Goal: Task Accomplishment & Management: Manage account settings

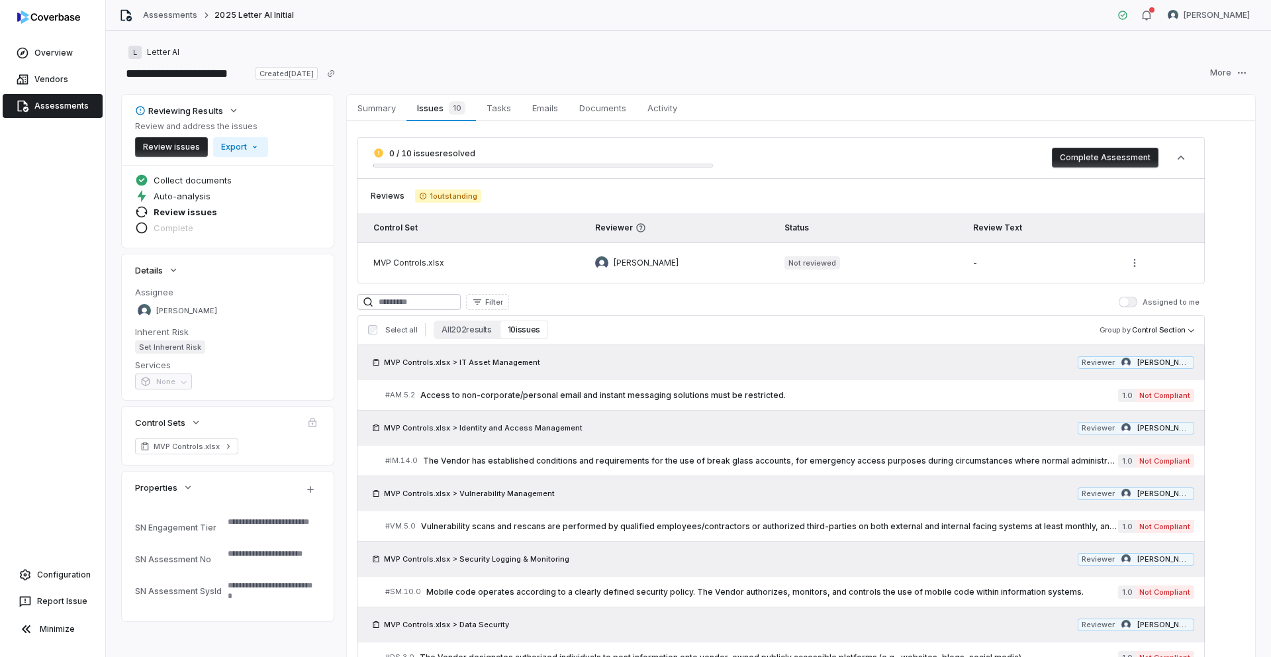
click at [70, 104] on link "Assessments" at bounding box center [53, 106] width 100 height 24
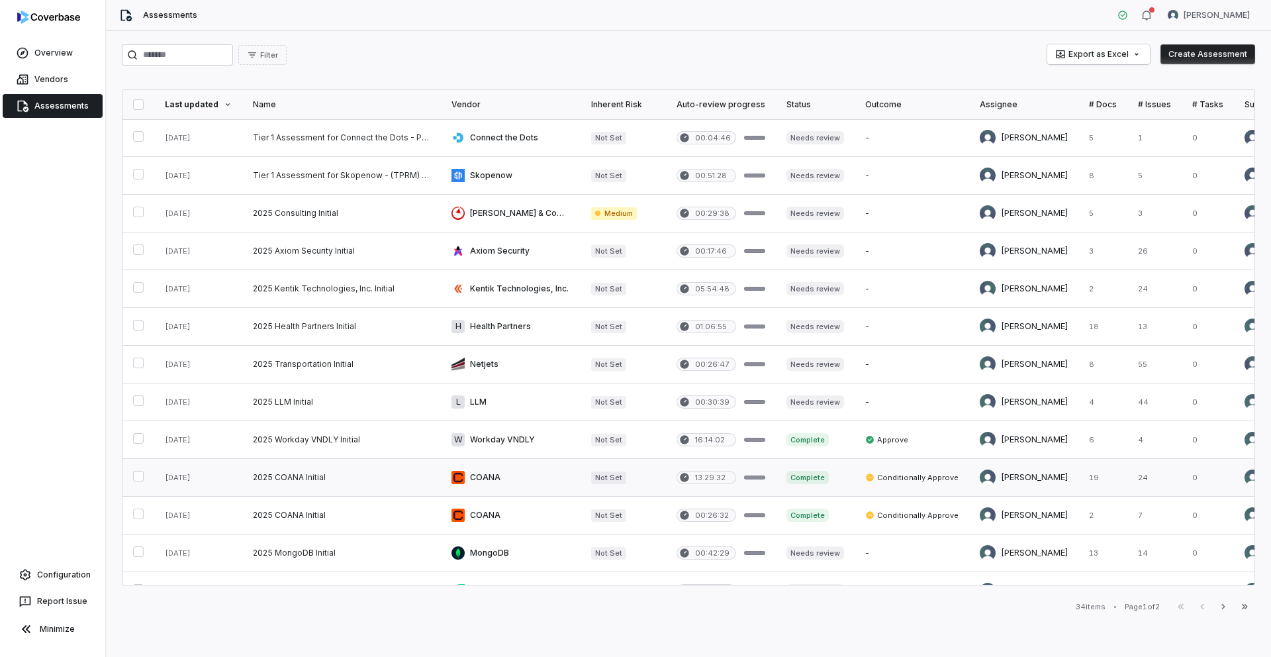
click at [296, 474] on link at bounding box center [341, 477] width 199 height 37
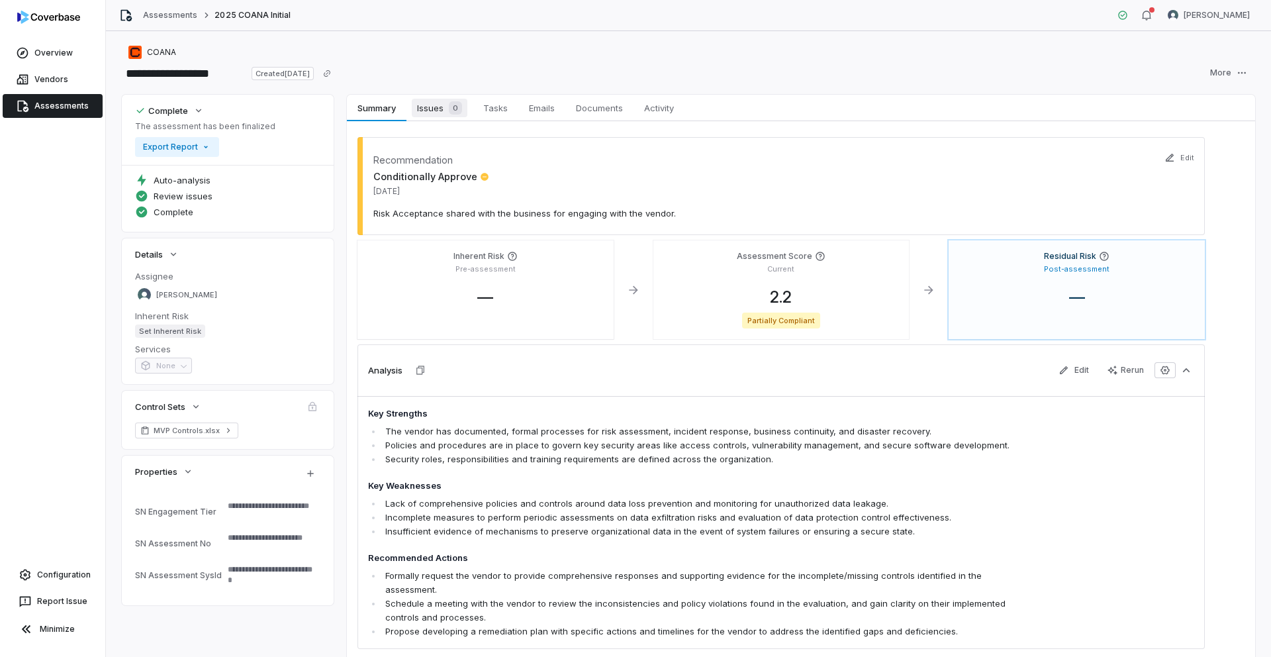
click at [424, 111] on span "Issues 0" at bounding box center [440, 108] width 56 height 19
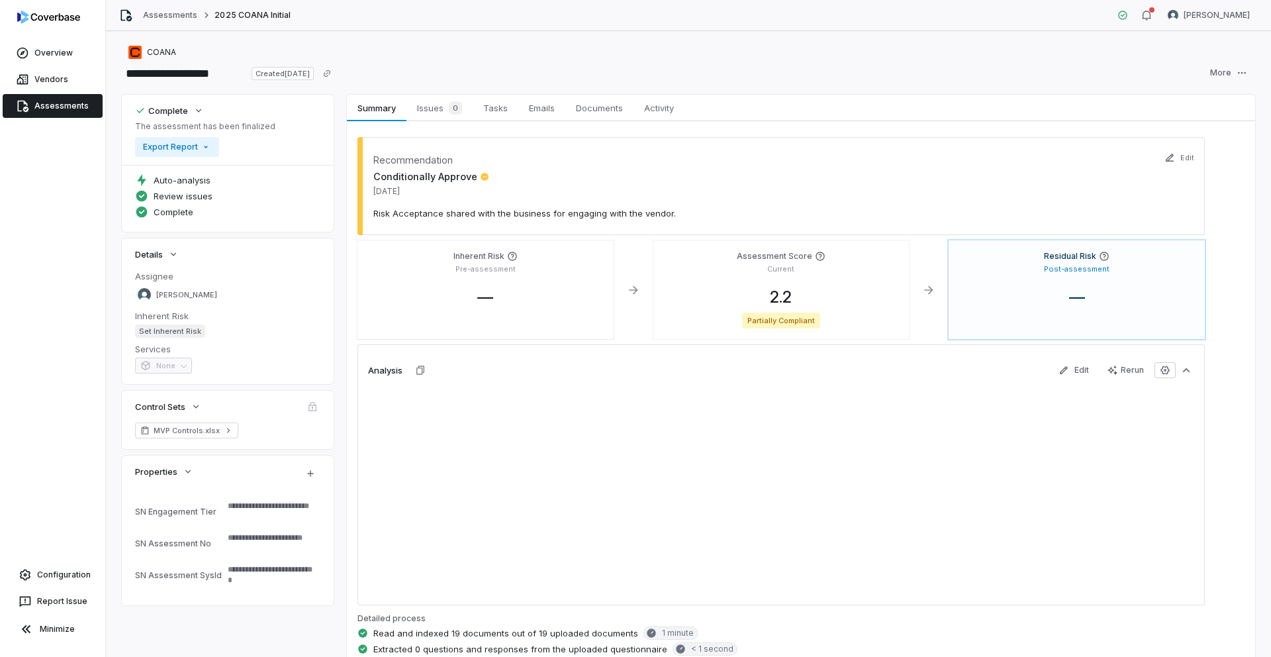
type textarea "*"
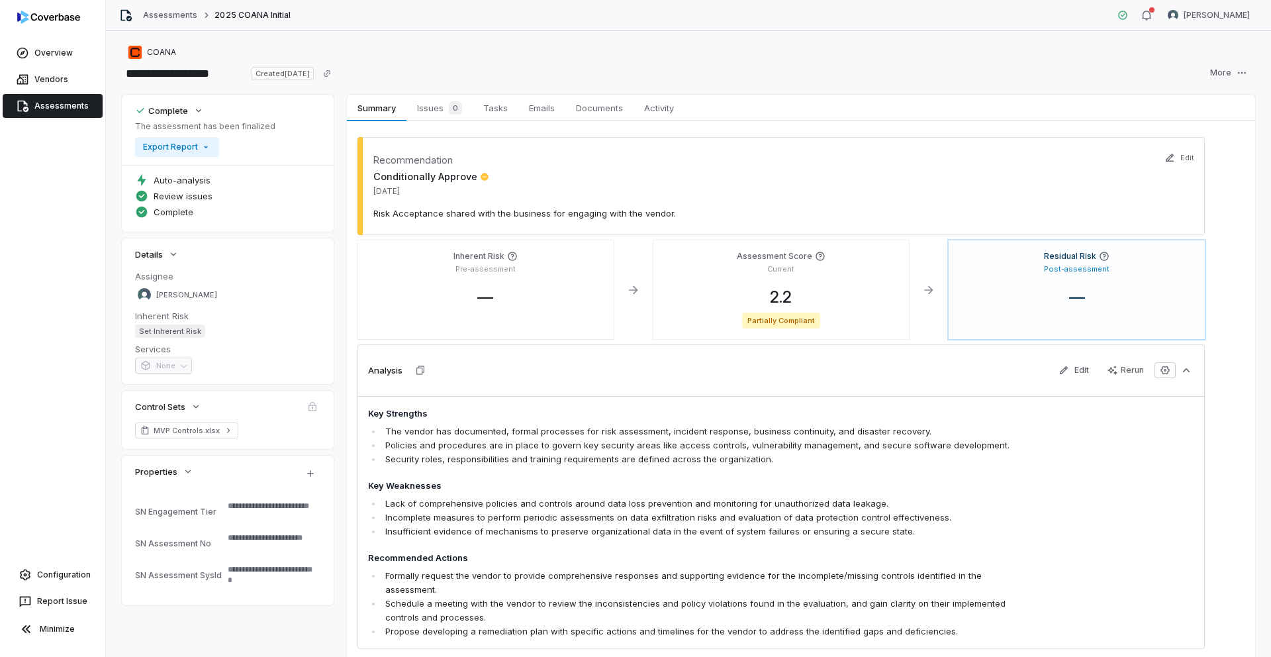
click at [61, 103] on link "Assessments" at bounding box center [53, 106] width 100 height 24
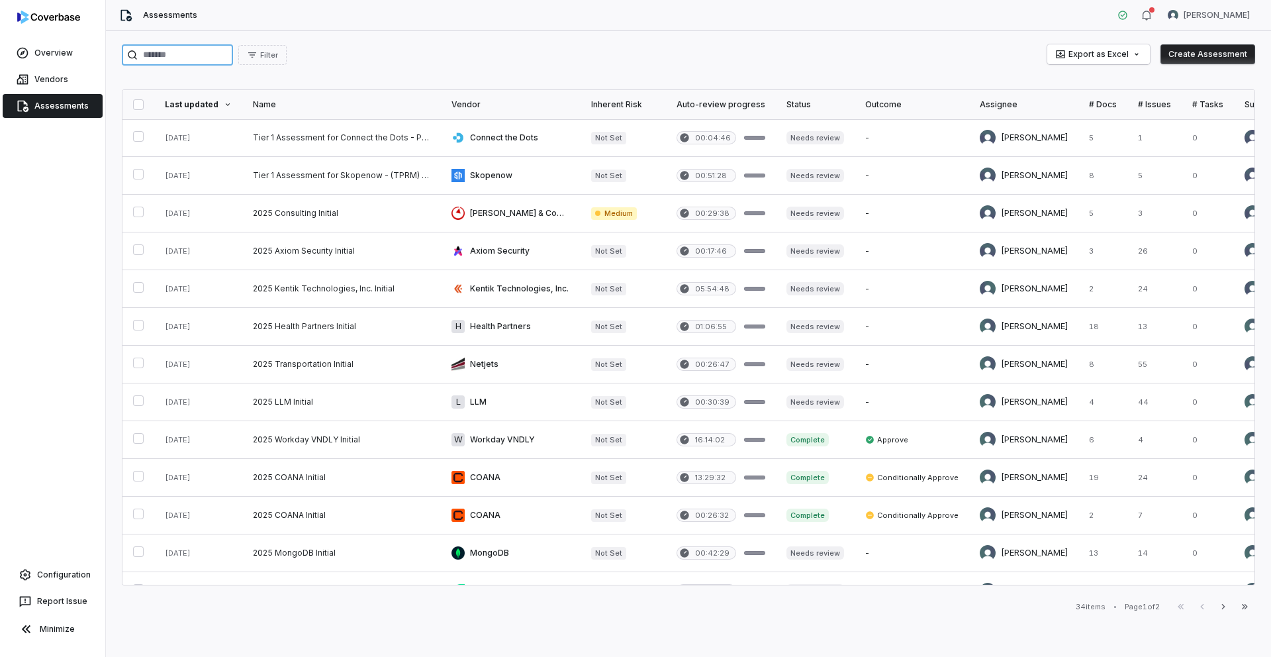
click at [218, 57] on input "search" at bounding box center [177, 54] width 111 height 21
paste input "********"
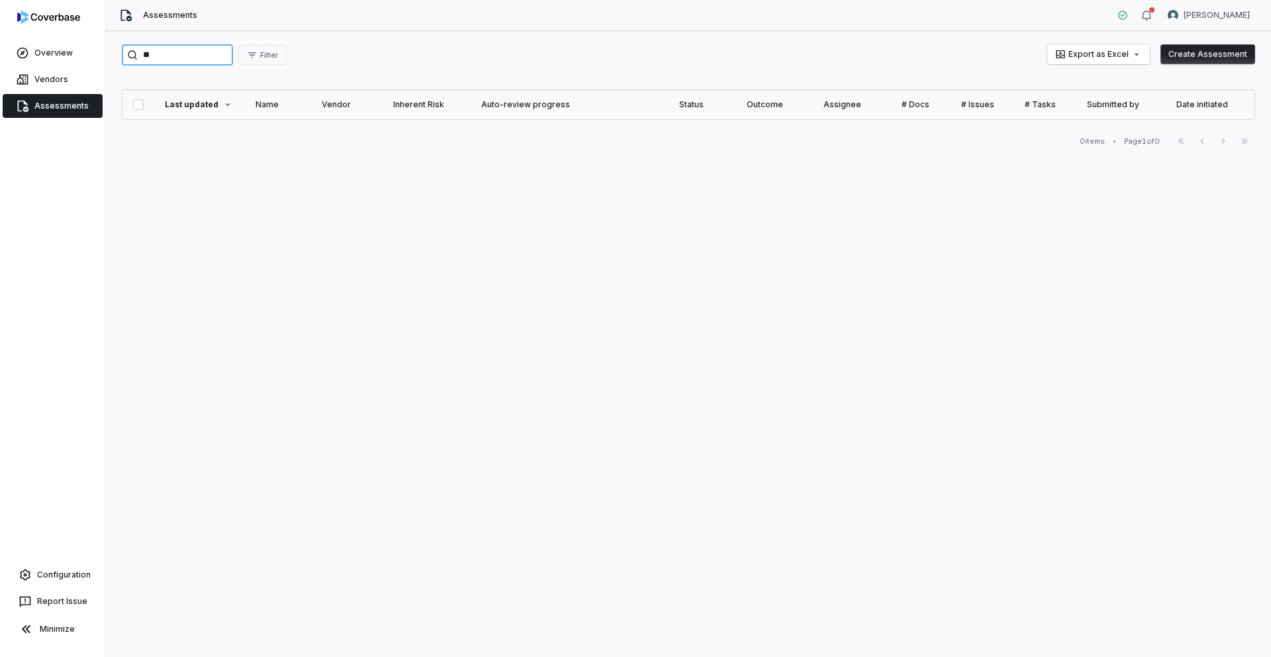
type input "*"
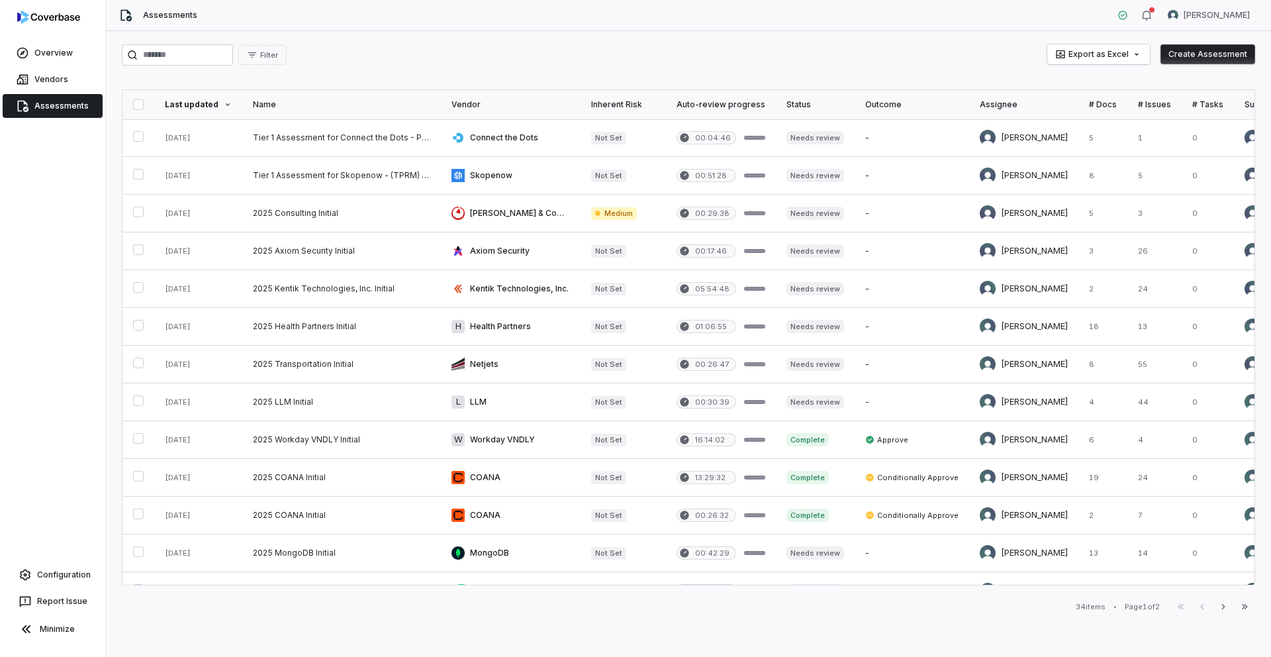
click at [1224, 54] on button "Create Assessment" at bounding box center [1207, 54] width 95 height 20
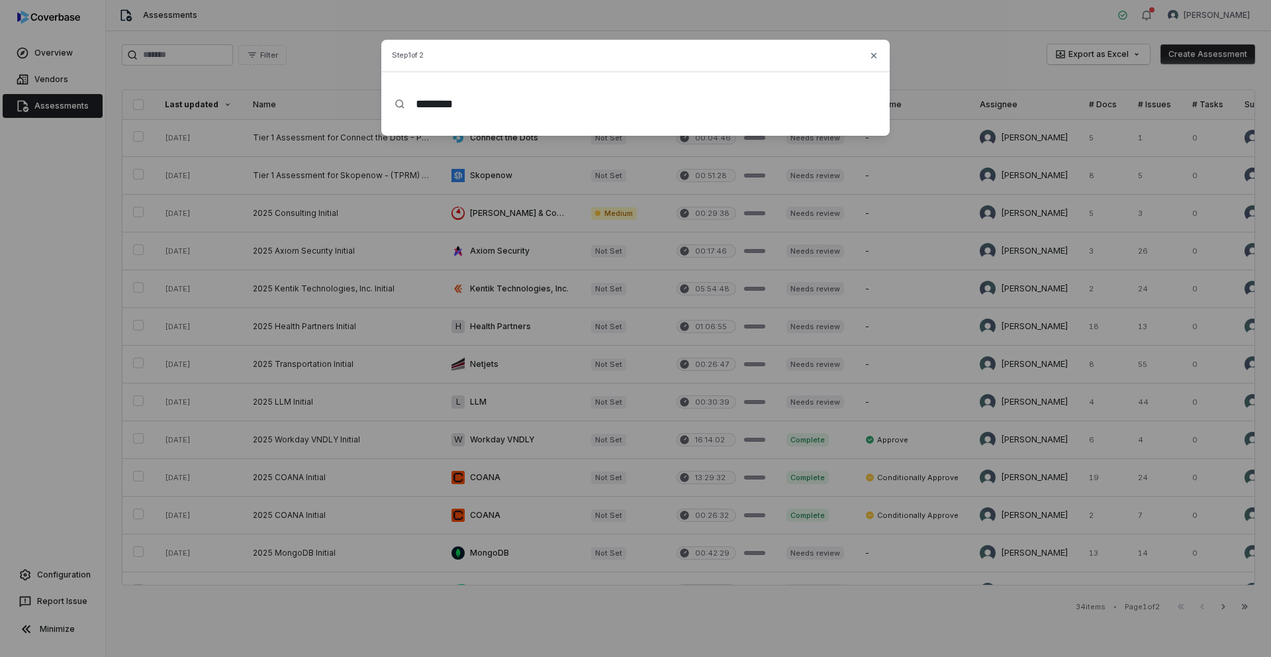
type input "********"
click at [401, 105] on icon at bounding box center [400, 104] width 11 height 11
click at [485, 111] on input "********" at bounding box center [640, 104] width 471 height 42
click at [872, 55] on icon "button" at bounding box center [873, 54] width 5 height 5
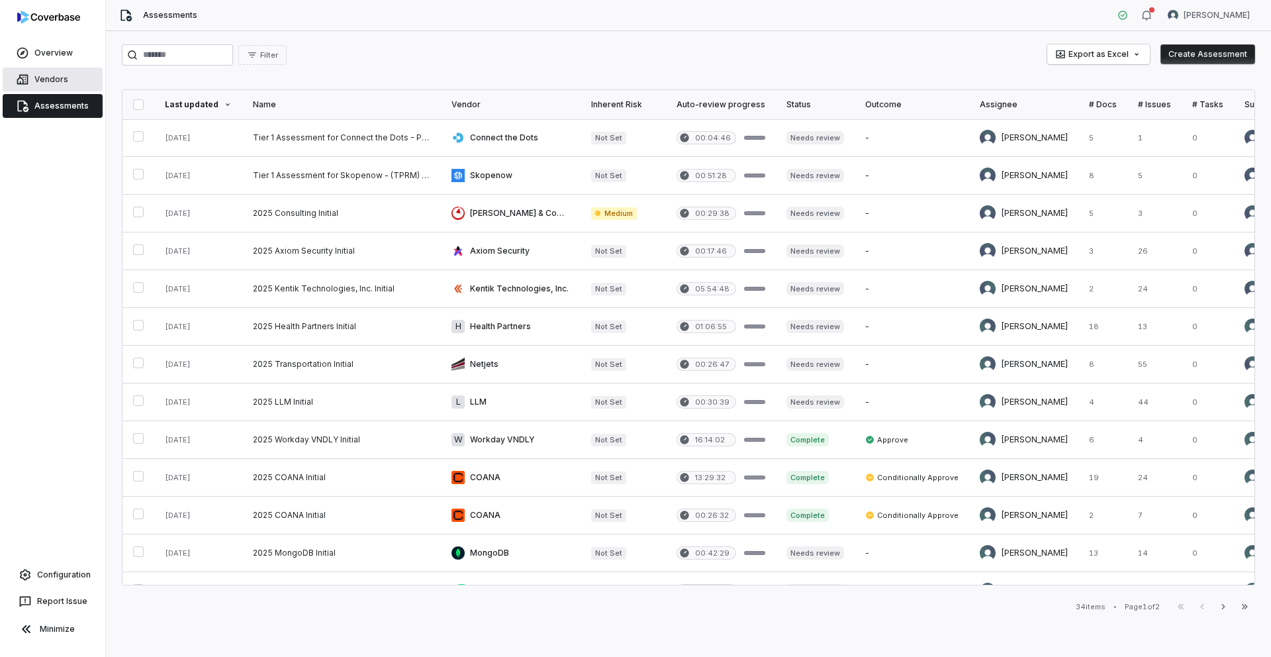
click at [70, 83] on link "Vendors" at bounding box center [53, 80] width 100 height 24
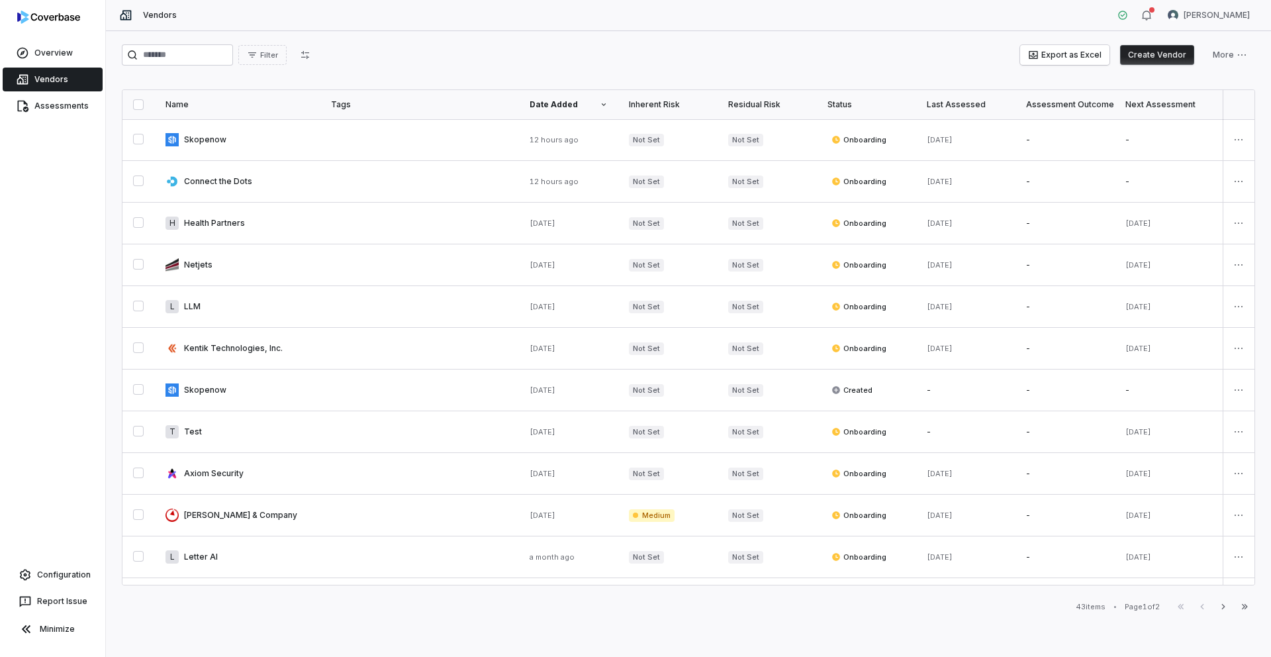
click at [1153, 55] on button "Create Vendor" at bounding box center [1157, 55] width 74 height 20
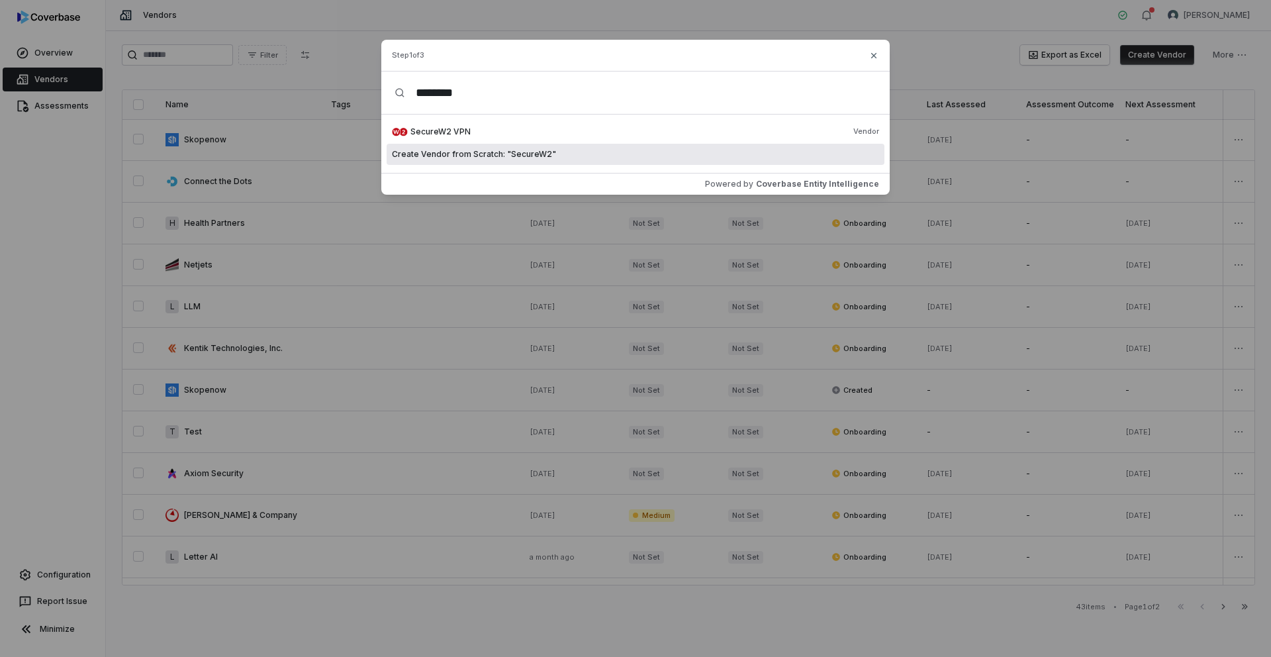
paste input "**********"
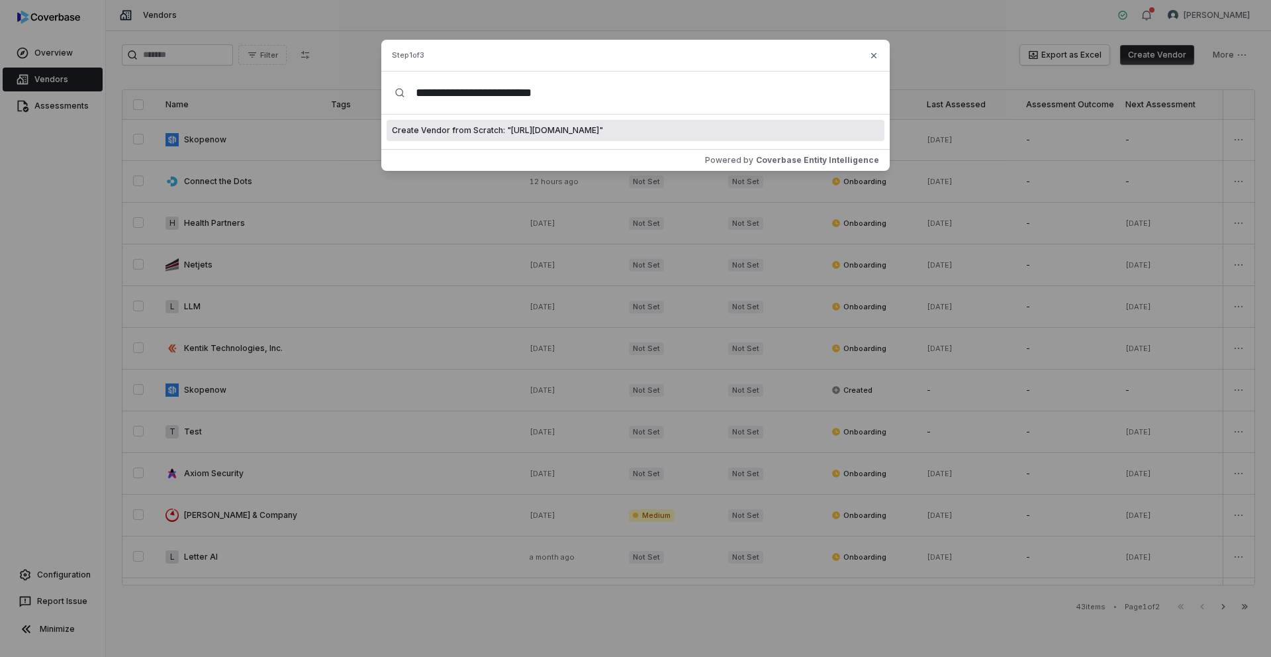
type input "**********"
click at [484, 128] on span "Create Vendor from Scratch: " https://www.securew2.com/ "" at bounding box center [497, 130] width 211 height 11
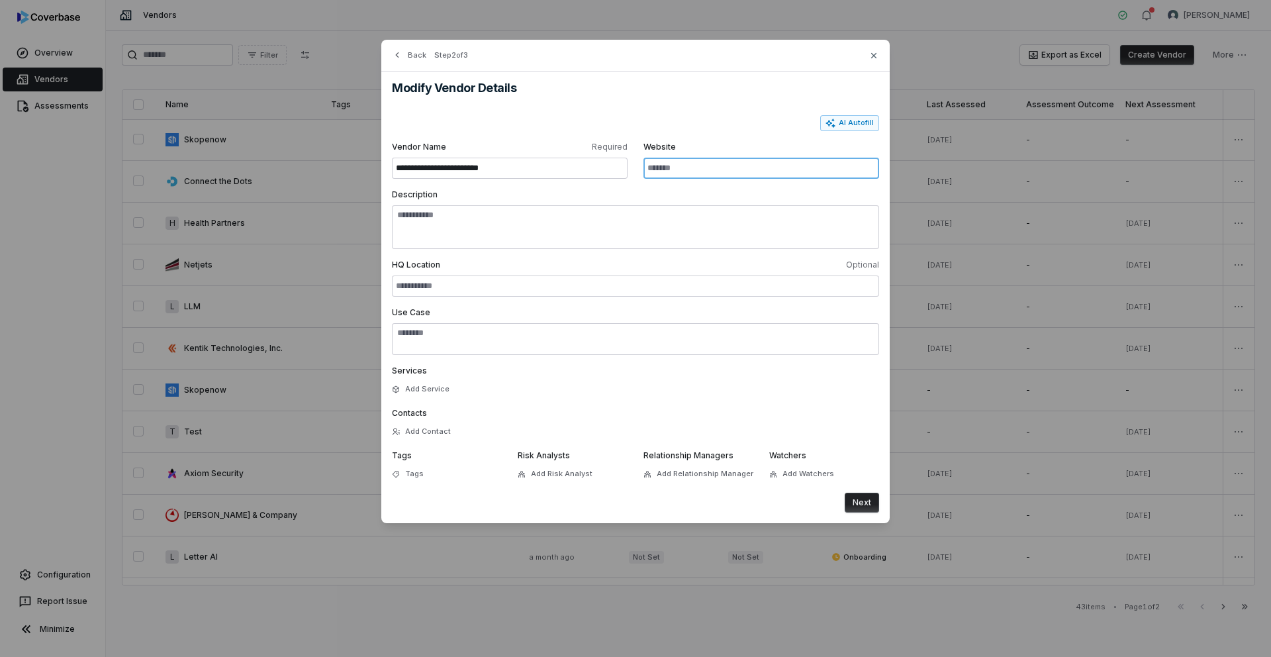
click at [655, 162] on input "Website" at bounding box center [761, 168] width 236 height 21
paste input "**********"
type input "**********"
click at [559, 171] on input "**********" at bounding box center [510, 168] width 236 height 21
click at [507, 167] on input "**********" at bounding box center [510, 168] width 236 height 21
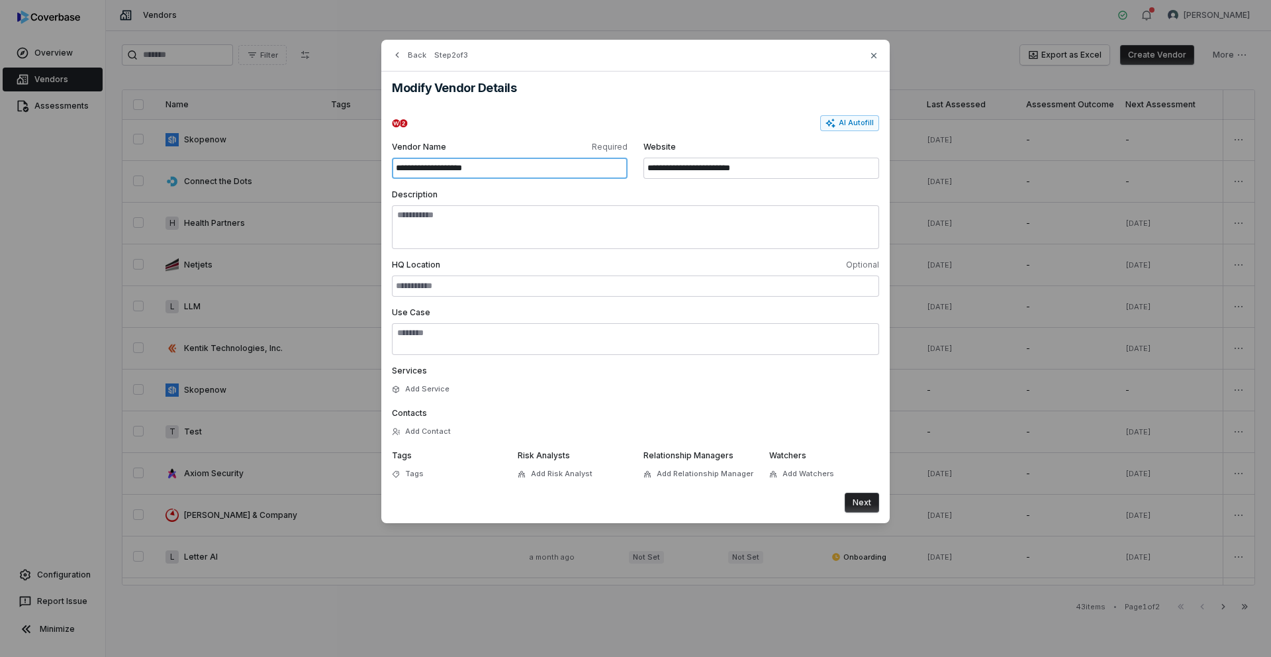
paste input "text"
type input "********"
click at [548, 194] on label "Description" at bounding box center [635, 194] width 487 height 11
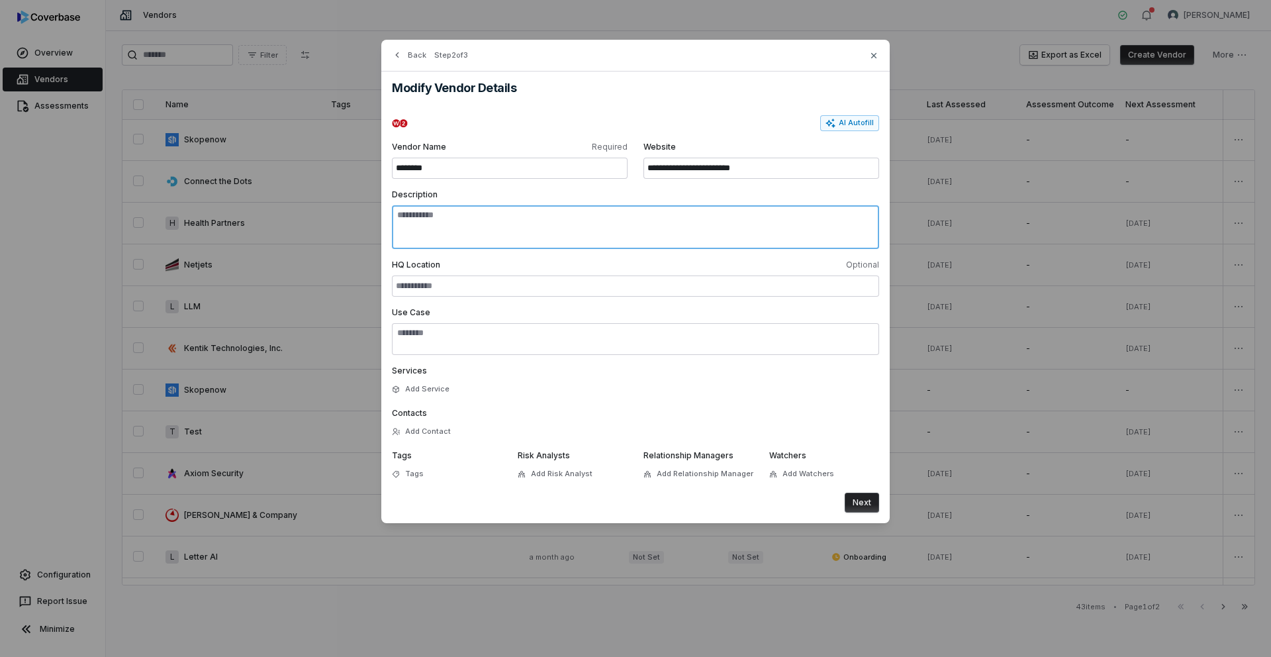
click at [548, 205] on textarea "Description" at bounding box center [635, 227] width 487 height 44
click at [859, 502] on button "Next" at bounding box center [862, 503] width 34 height 20
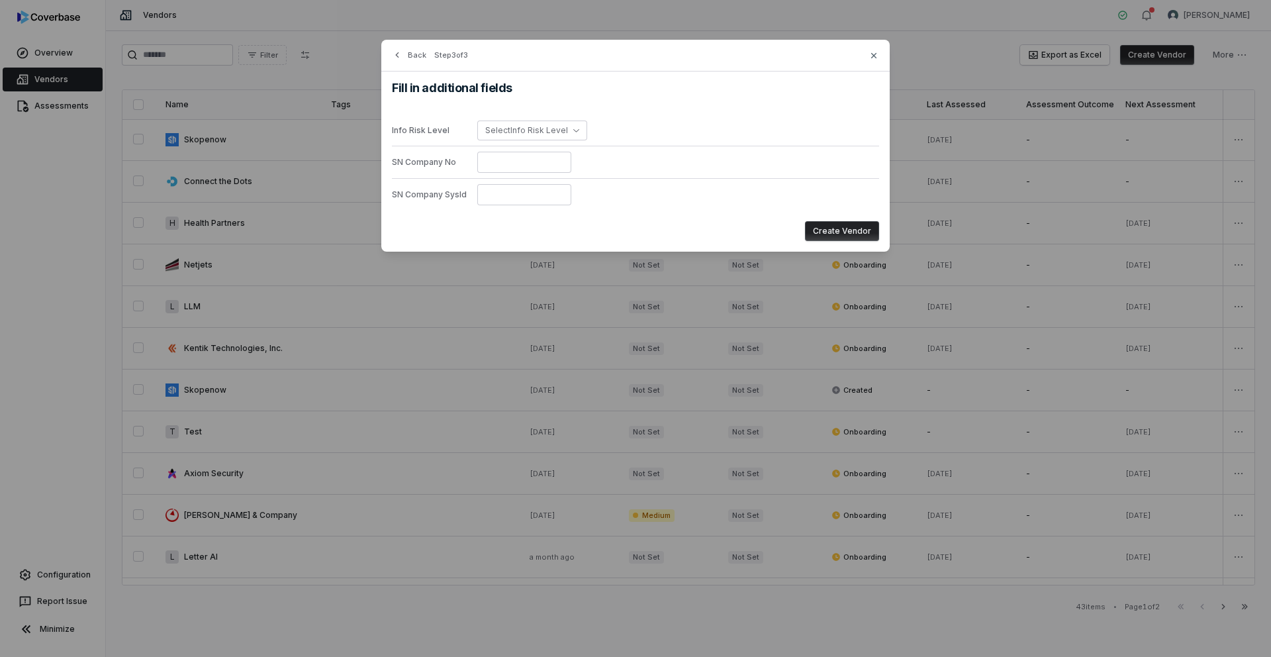
click at [855, 229] on button "Create Vendor" at bounding box center [842, 231] width 74 height 20
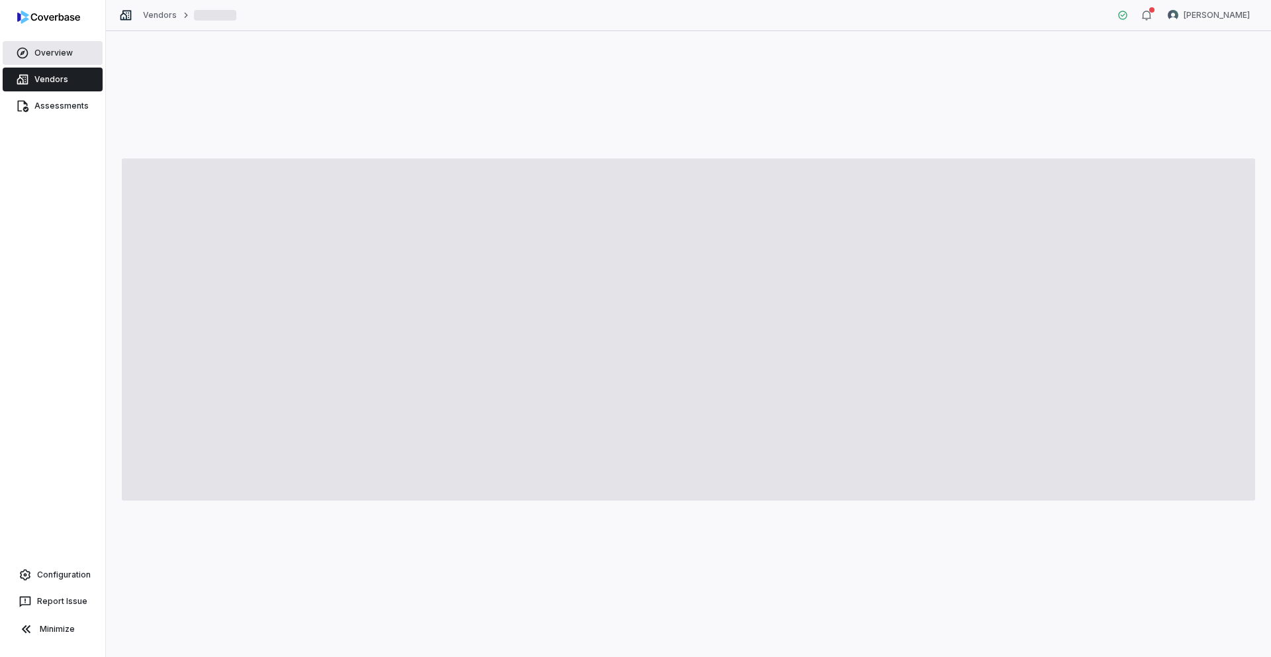
click at [69, 50] on link "Overview" at bounding box center [53, 53] width 100 height 24
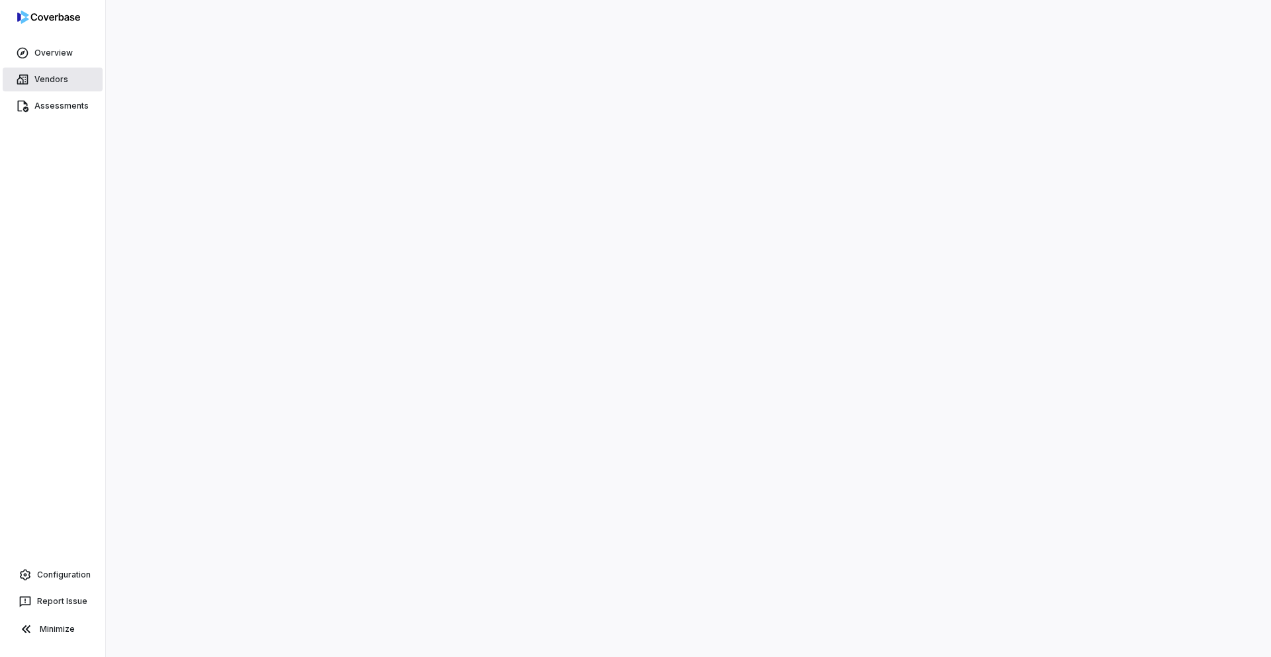
click at [60, 78] on link "Vendors" at bounding box center [53, 80] width 100 height 24
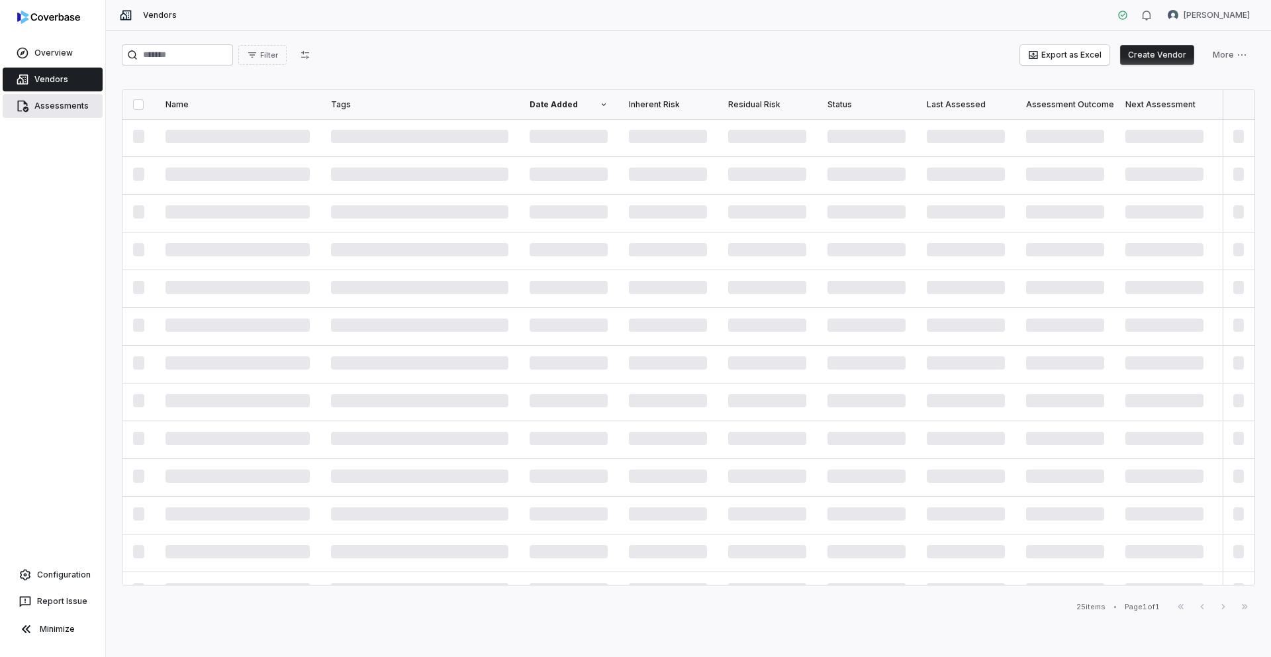
click at [68, 105] on link "Assessments" at bounding box center [53, 106] width 100 height 24
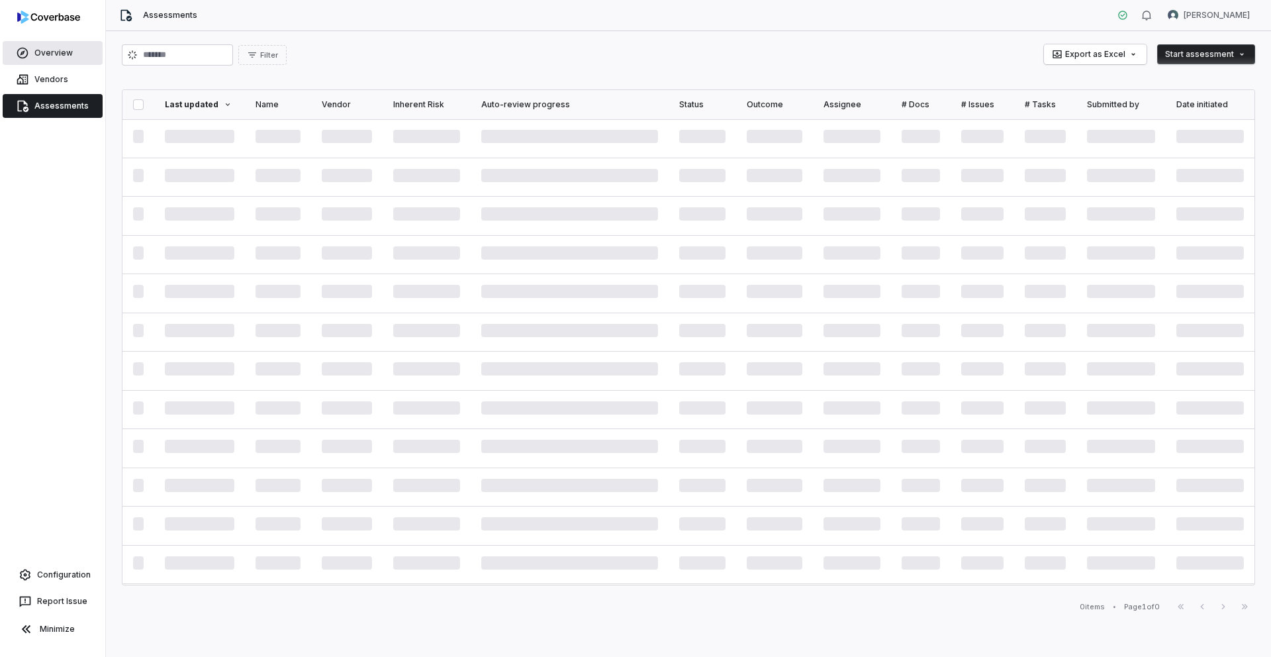
click at [64, 53] on link "Overview" at bounding box center [53, 53] width 100 height 24
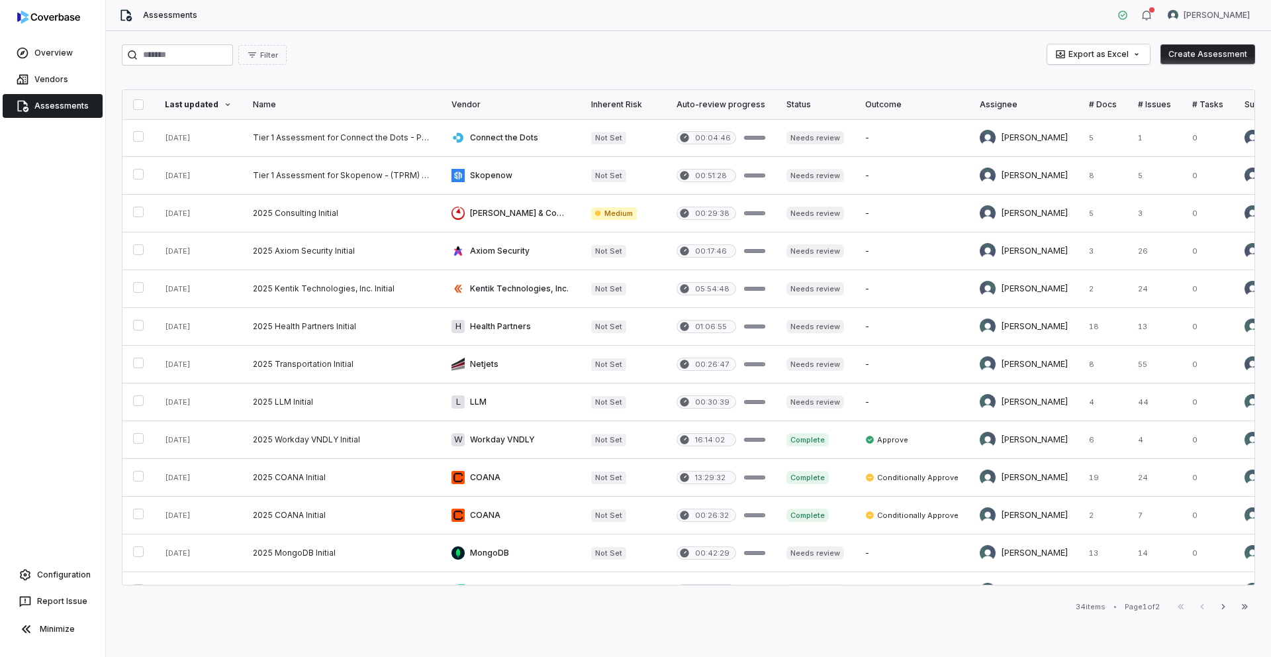
click at [1216, 57] on button "Create Assessment" at bounding box center [1207, 54] width 95 height 20
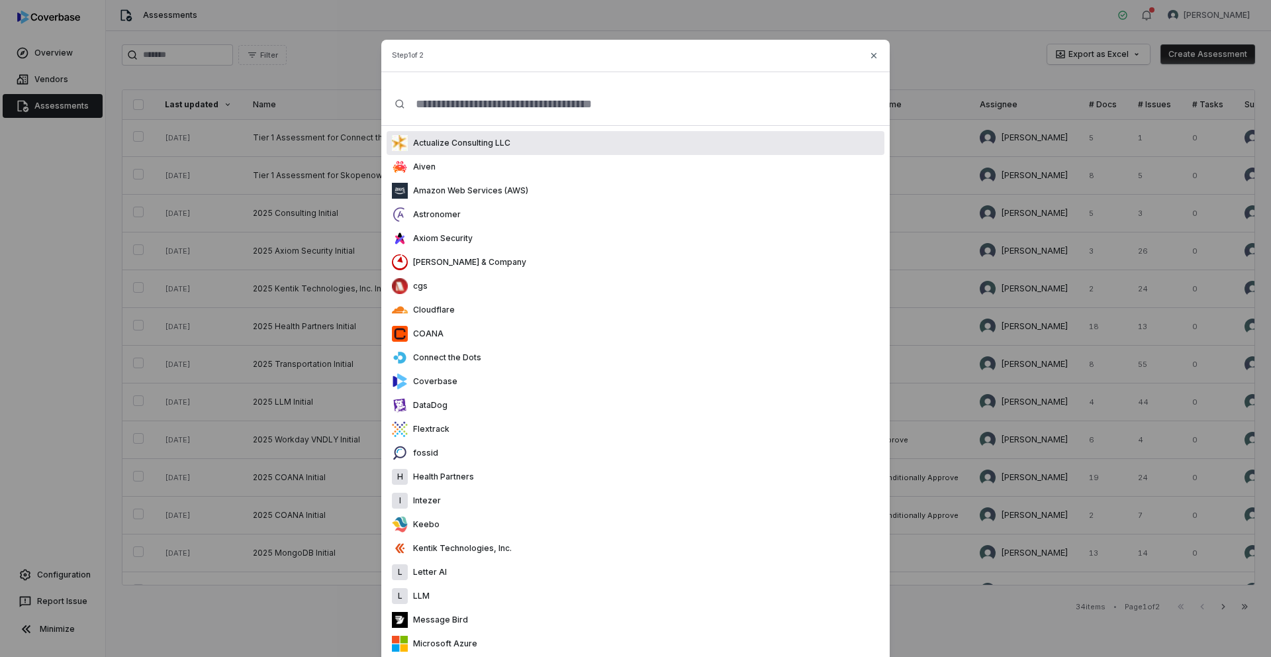
click at [572, 105] on input "text" at bounding box center [640, 104] width 471 height 42
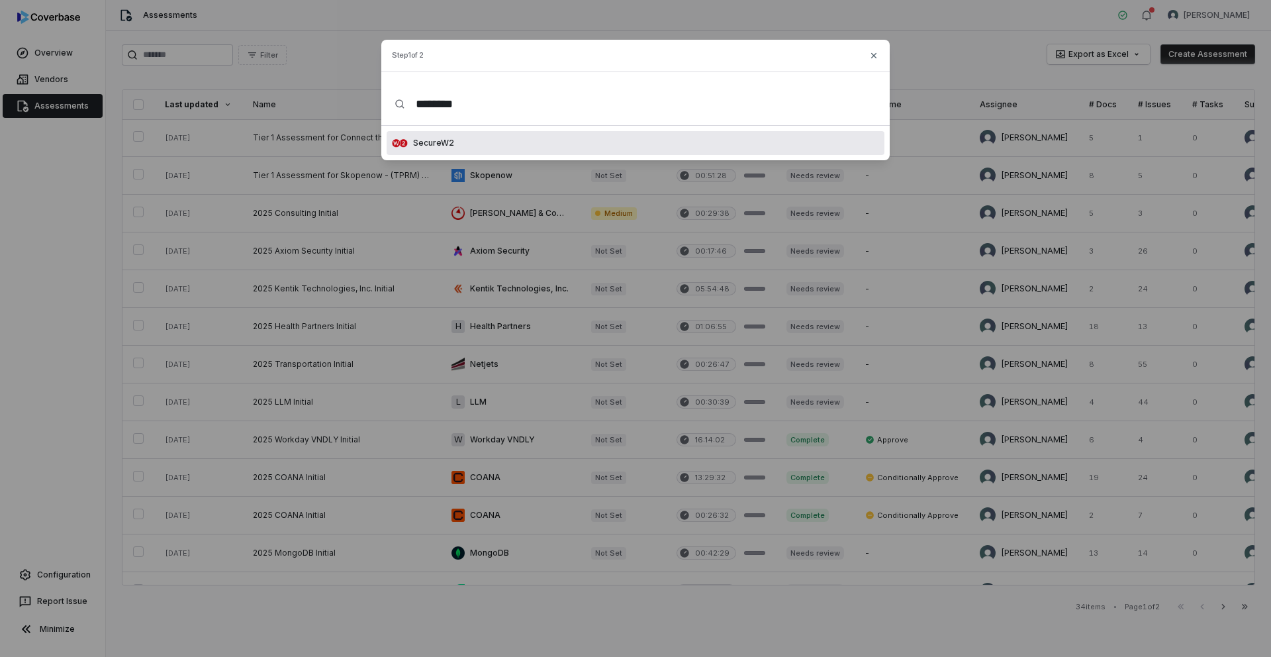
type input "********"
click at [449, 141] on p "SecureW2" at bounding box center [431, 143] width 46 height 11
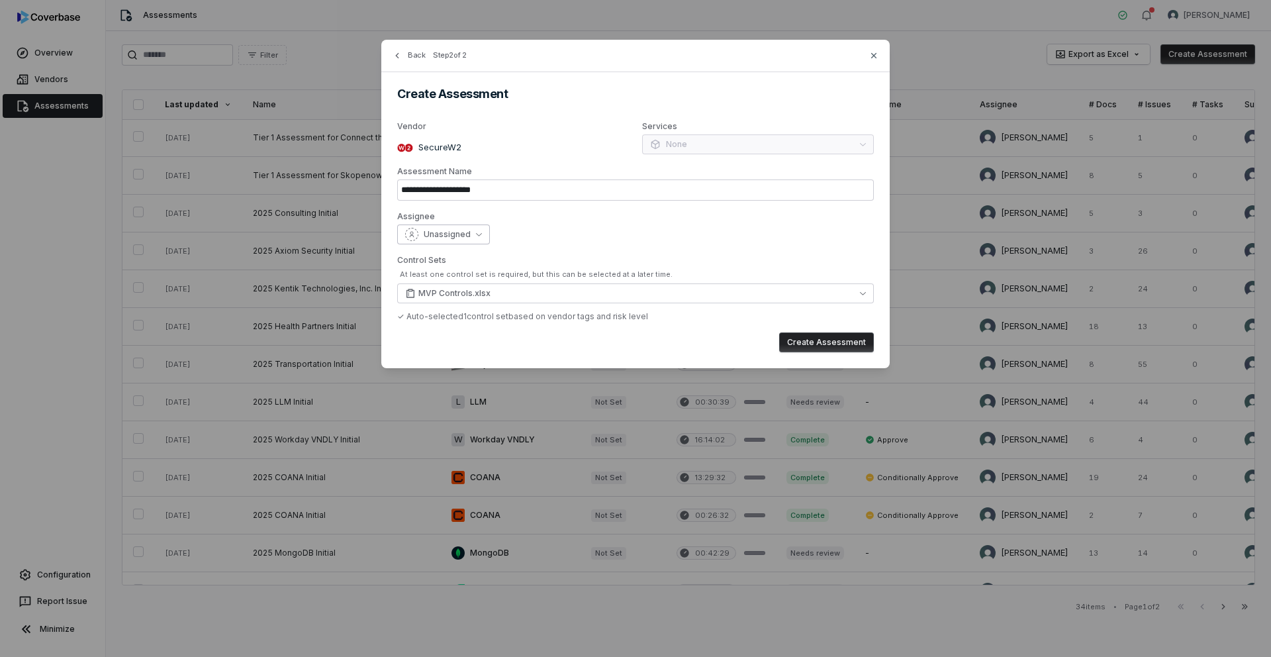
click at [476, 233] on icon "button" at bounding box center [479, 234] width 6 height 6
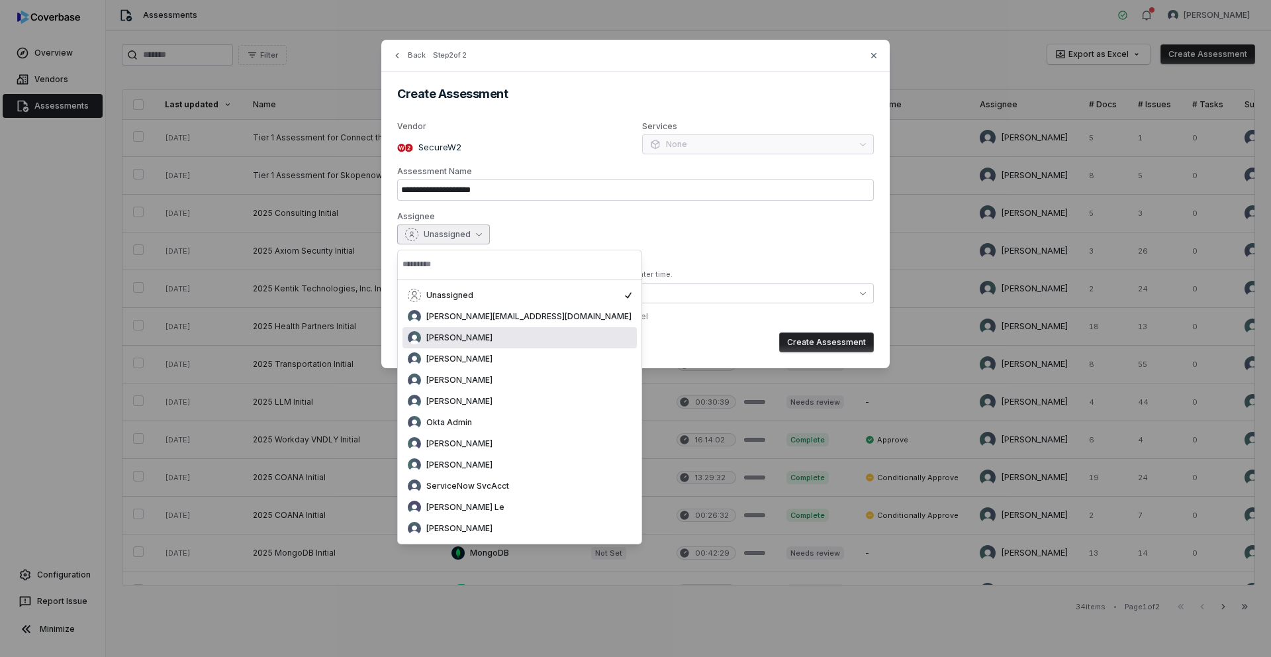
click at [455, 340] on span "Adeola Ajiginni" at bounding box center [459, 337] width 66 height 11
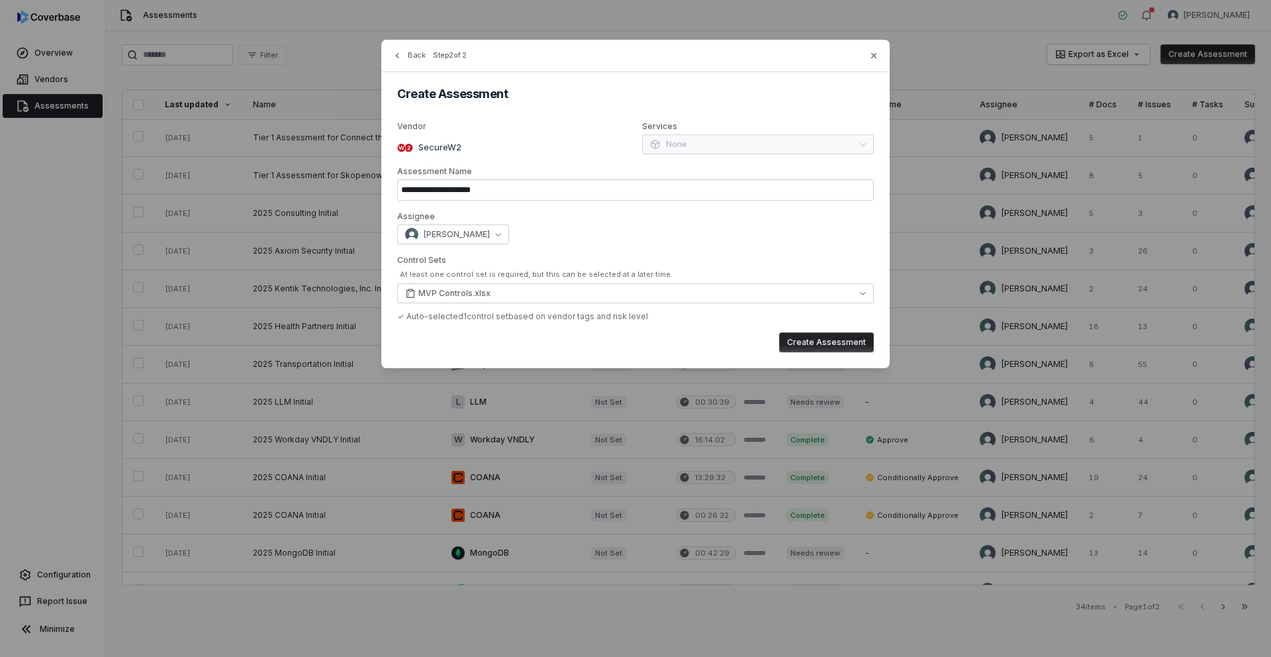
click at [832, 346] on button "Create Assessment" at bounding box center [826, 342] width 95 height 20
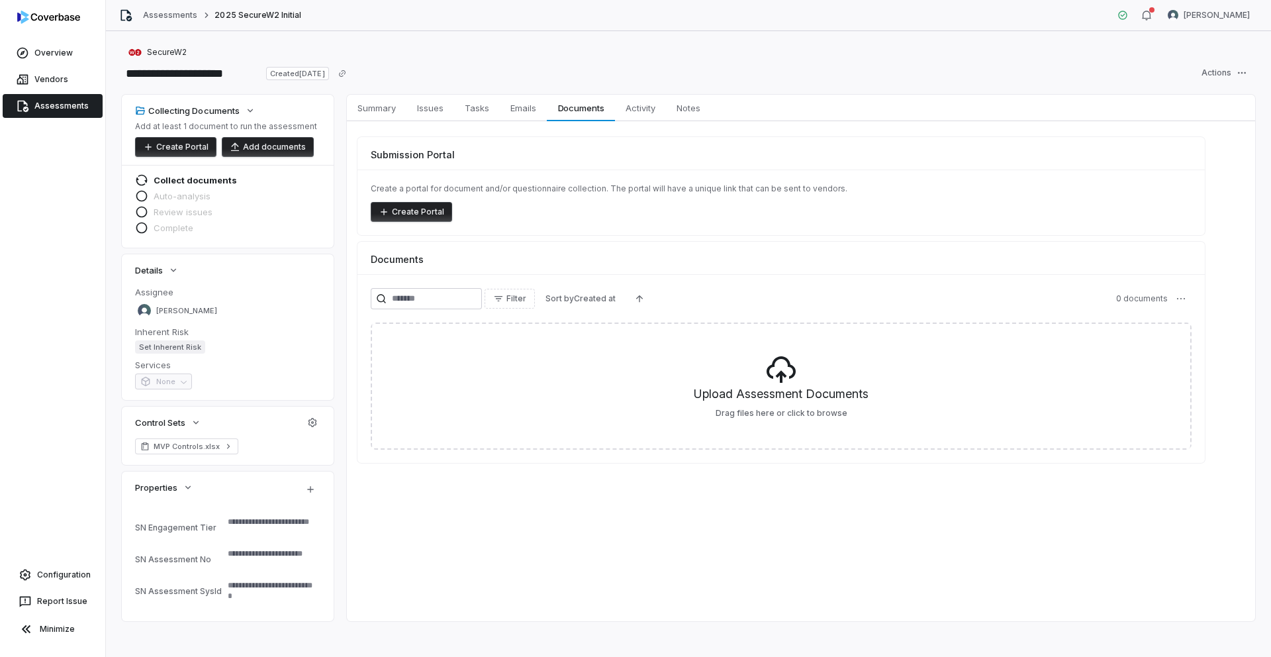
click at [264, 148] on button "Add documents" at bounding box center [268, 147] width 92 height 20
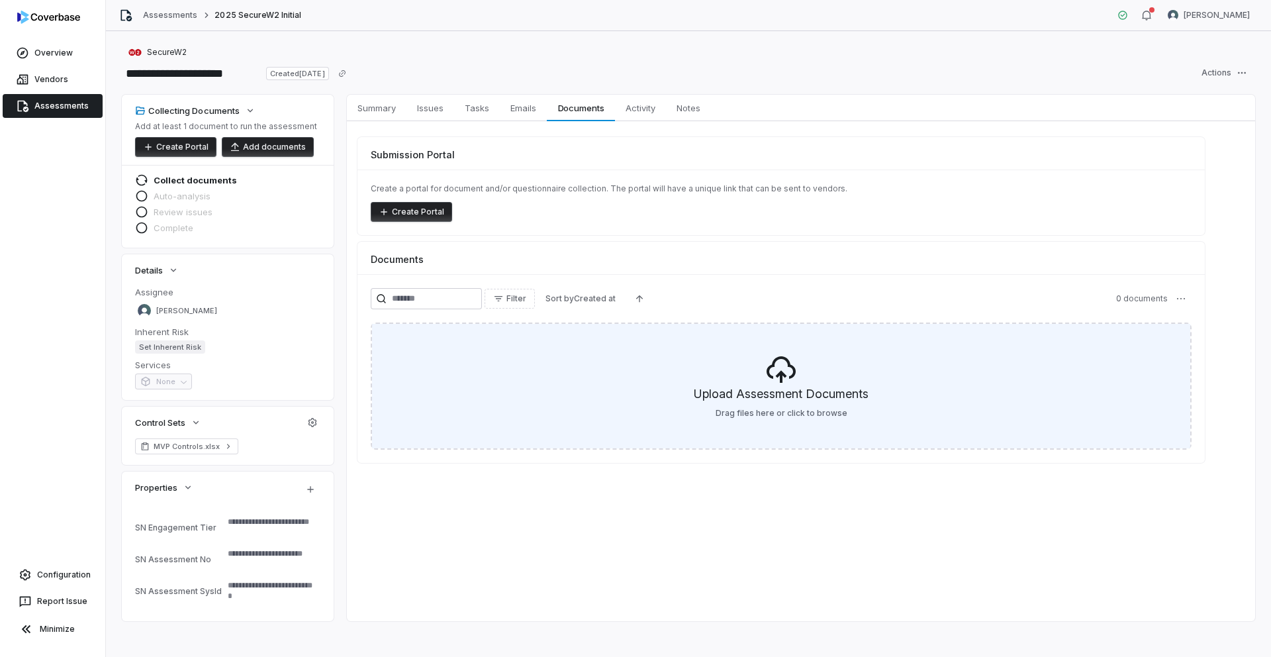
click at [765, 394] on h5 "Upload Assessment Documents" at bounding box center [781, 396] width 175 height 23
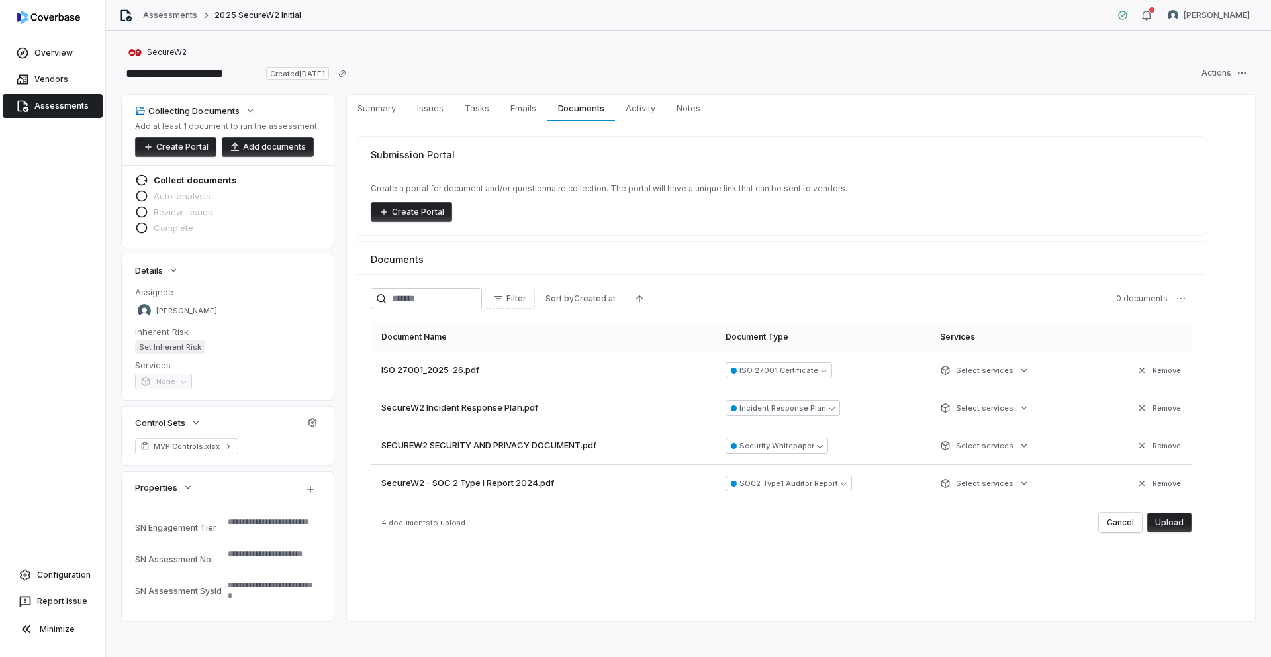
click at [1168, 524] on button "Upload" at bounding box center [1169, 522] width 44 height 20
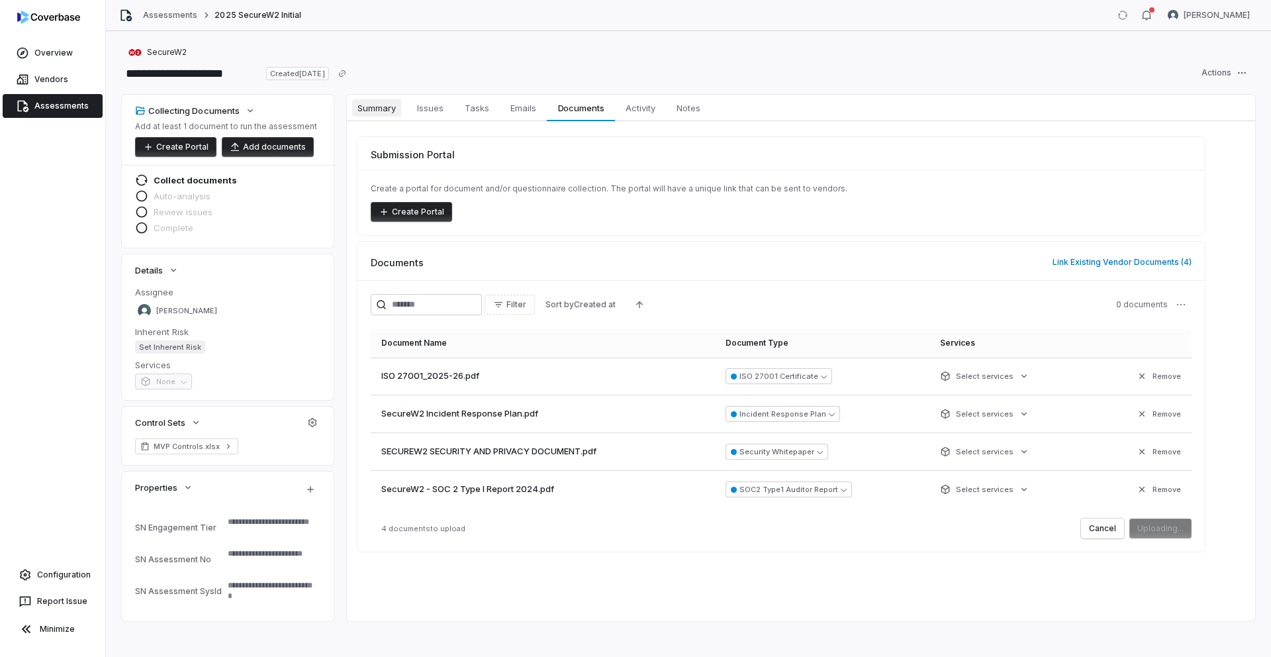
click at [388, 112] on span "Summary" at bounding box center [376, 107] width 49 height 17
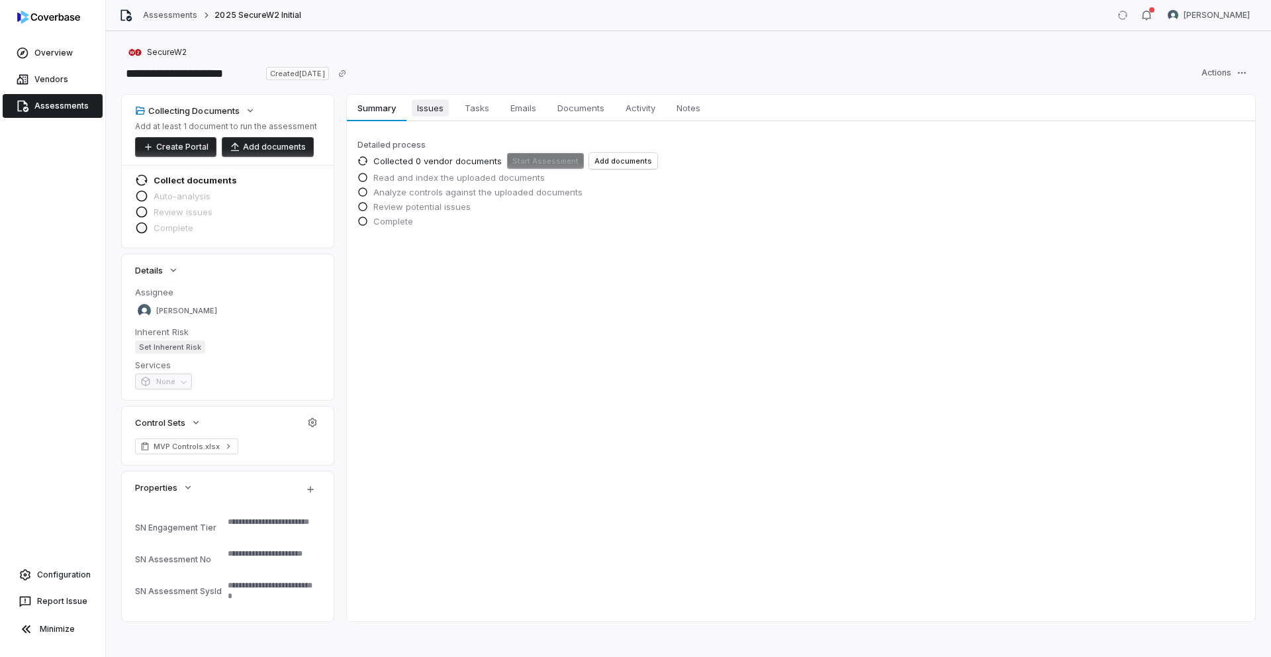
click at [432, 114] on span "Issues" at bounding box center [430, 107] width 37 height 17
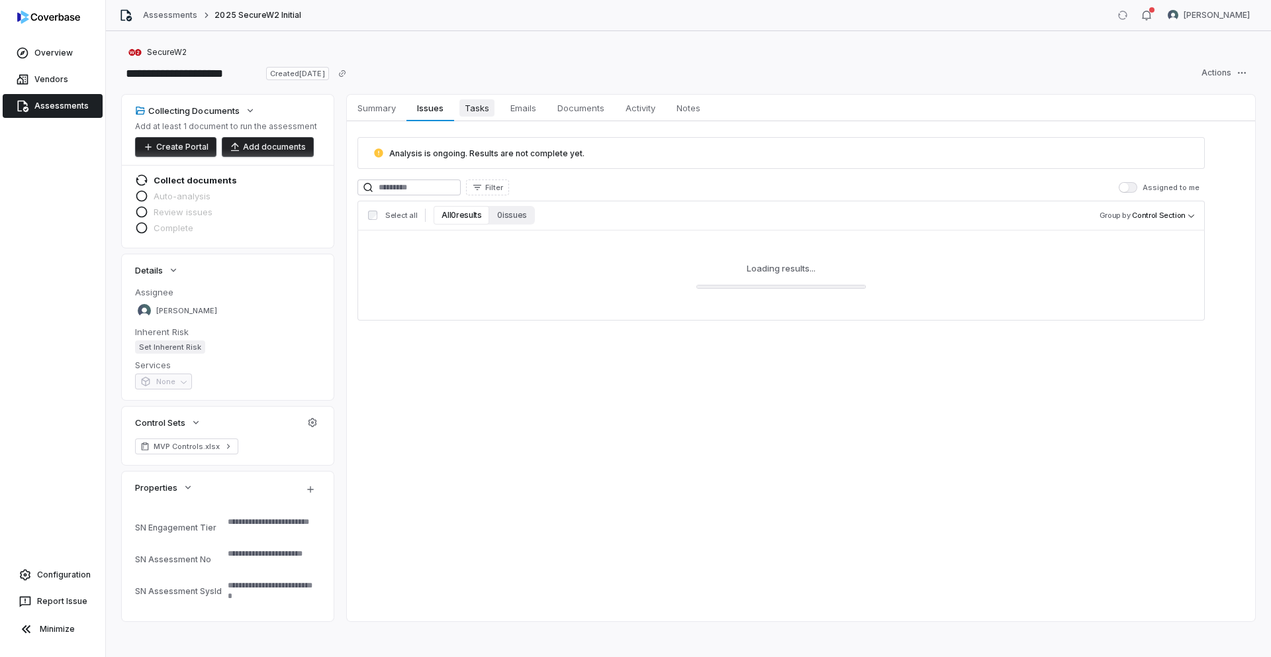
click at [477, 113] on span "Tasks" at bounding box center [476, 107] width 35 height 17
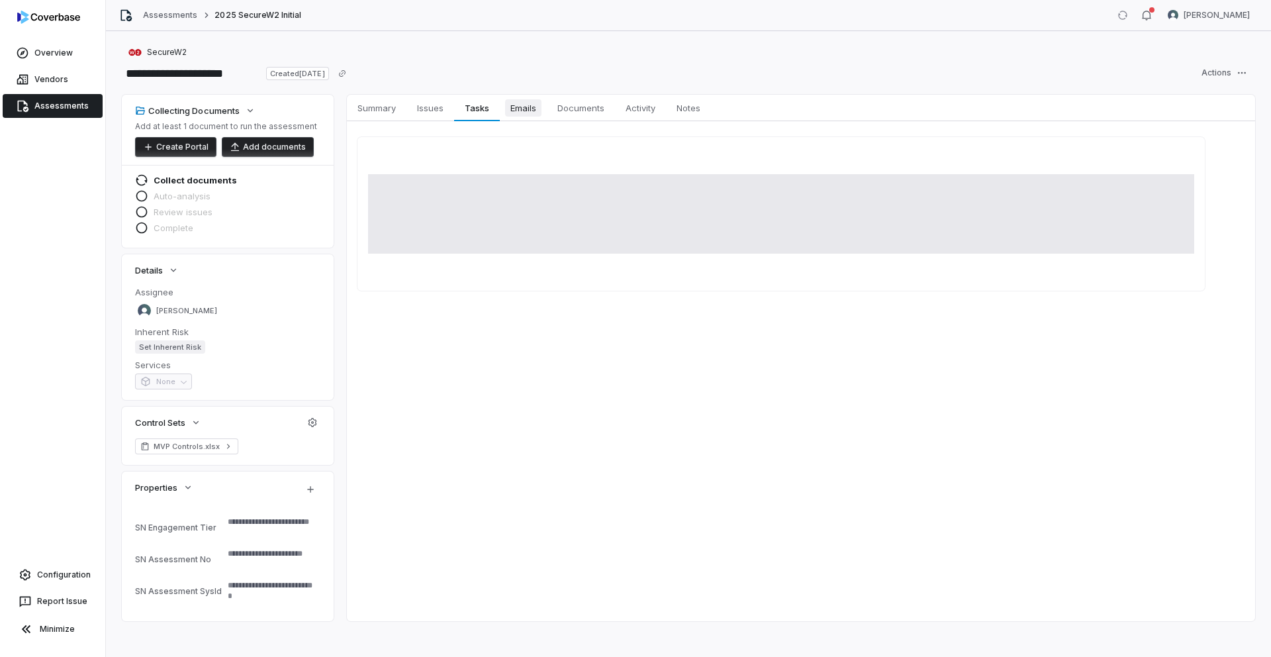
click at [515, 117] on link "Emails Emails" at bounding box center [523, 108] width 47 height 26
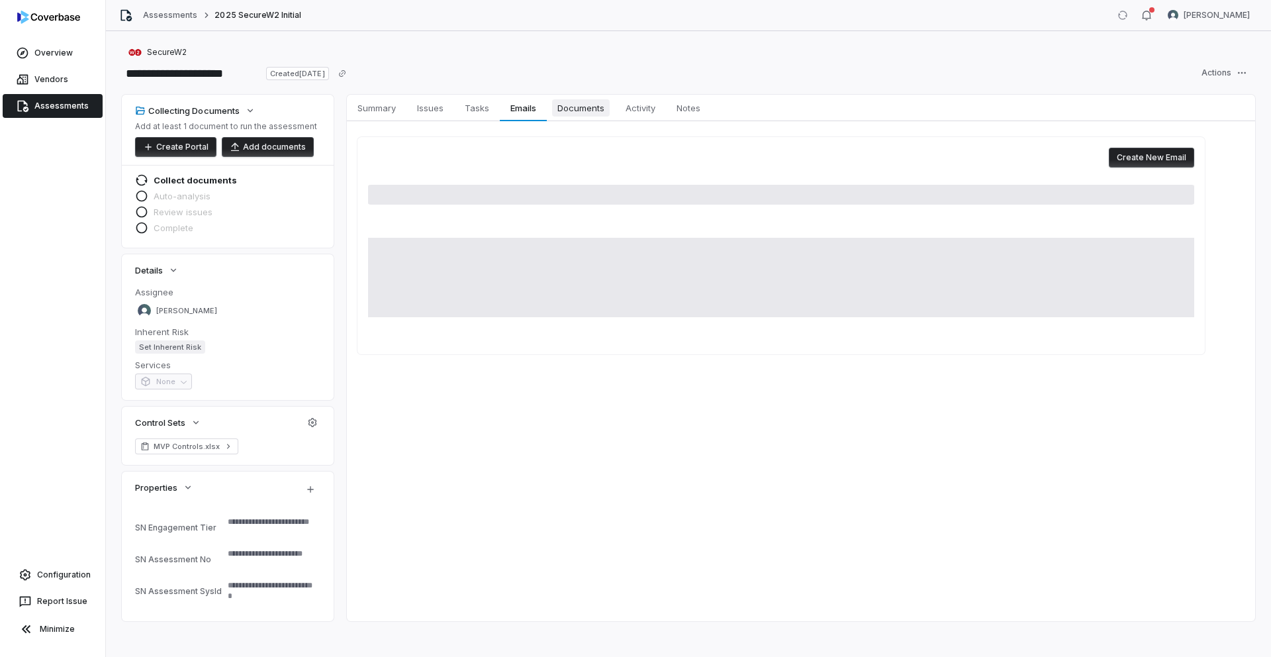
click at [573, 114] on span "Documents" at bounding box center [581, 107] width 58 height 17
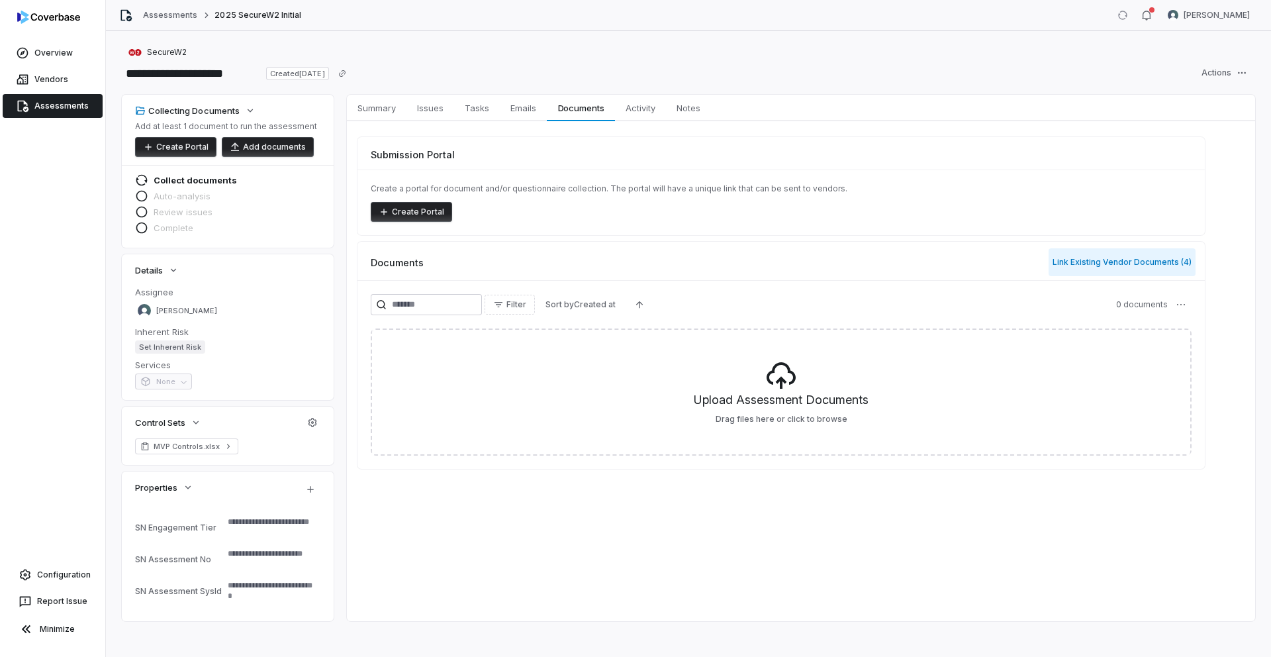
click at [1063, 262] on button "Link Existing Vendor Documents ( 4 )" at bounding box center [1122, 262] width 147 height 28
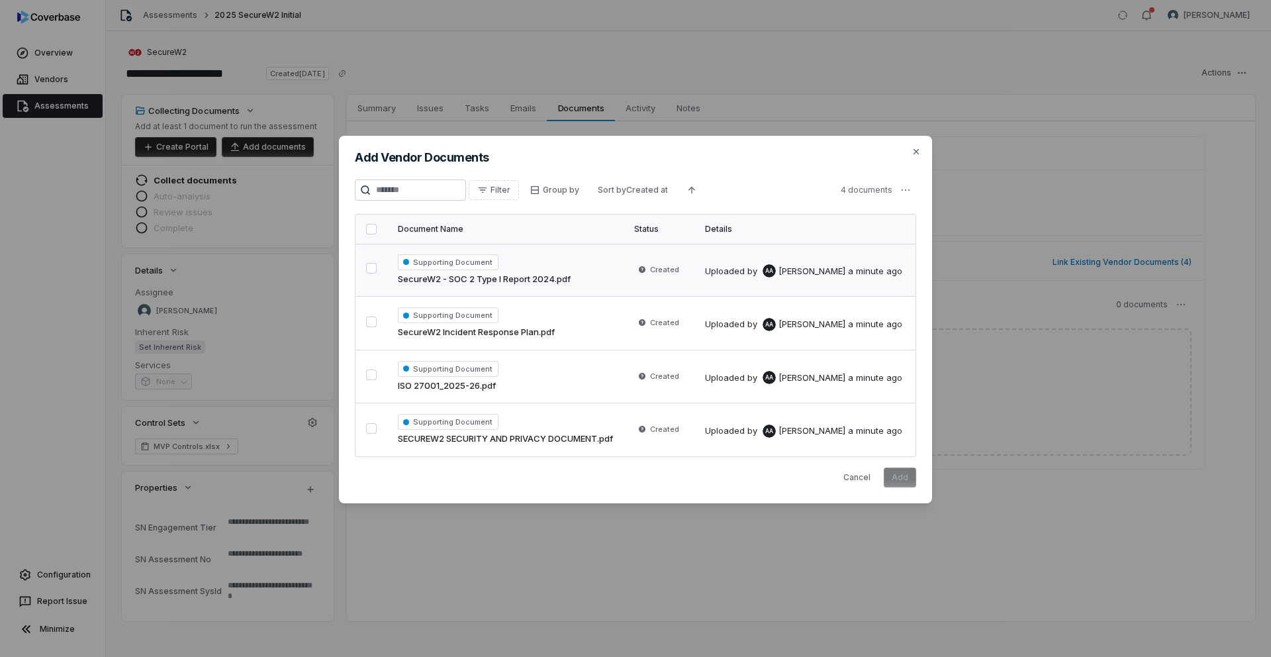
click at [371, 265] on button "button" at bounding box center [371, 268] width 11 height 11
click at [369, 318] on button "button" at bounding box center [371, 321] width 11 height 11
click at [375, 374] on button "button" at bounding box center [371, 374] width 11 height 11
click at [371, 434] on button "button" at bounding box center [371, 428] width 11 height 11
click at [896, 479] on button "Add" at bounding box center [900, 477] width 32 height 20
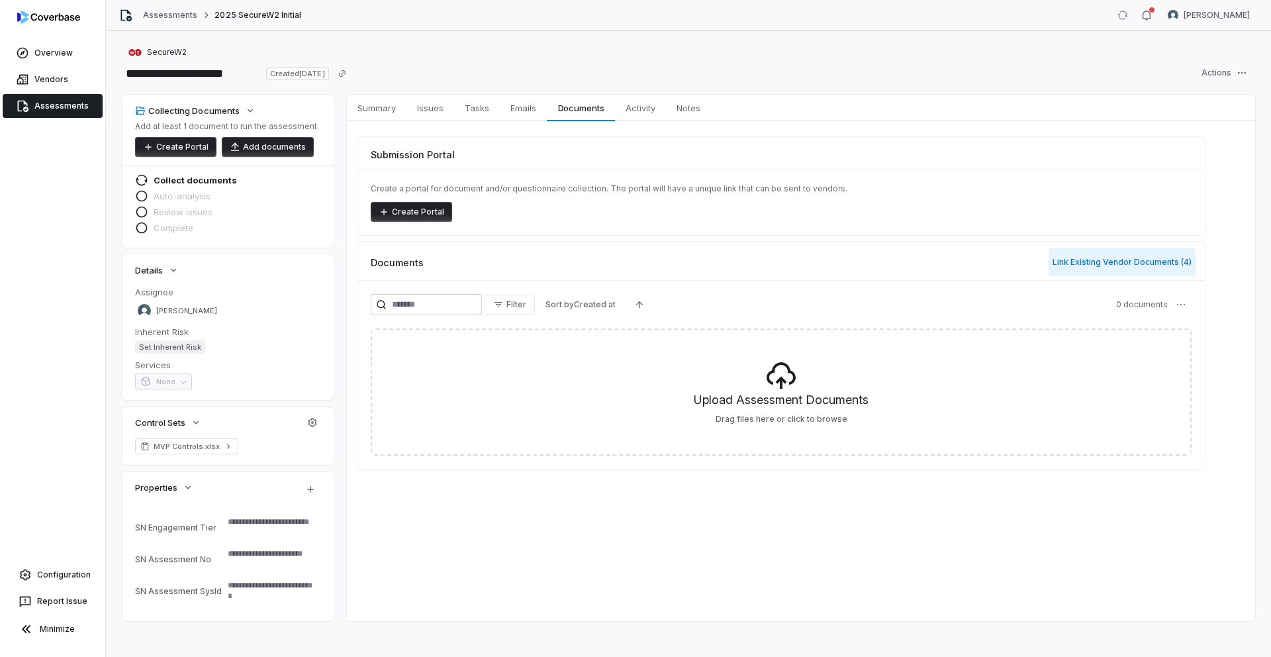
click at [1089, 267] on button "Link Existing Vendor Documents ( 4 )" at bounding box center [1122, 262] width 147 height 28
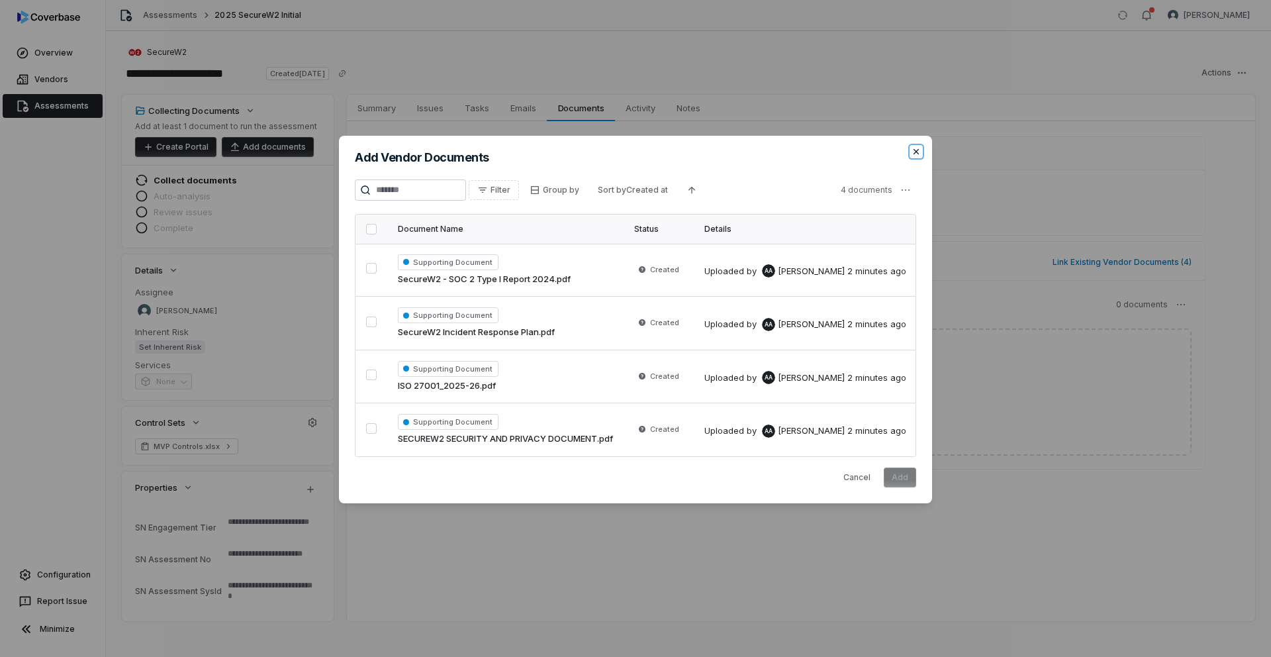
click at [916, 154] on icon "button" at bounding box center [916, 151] width 11 height 11
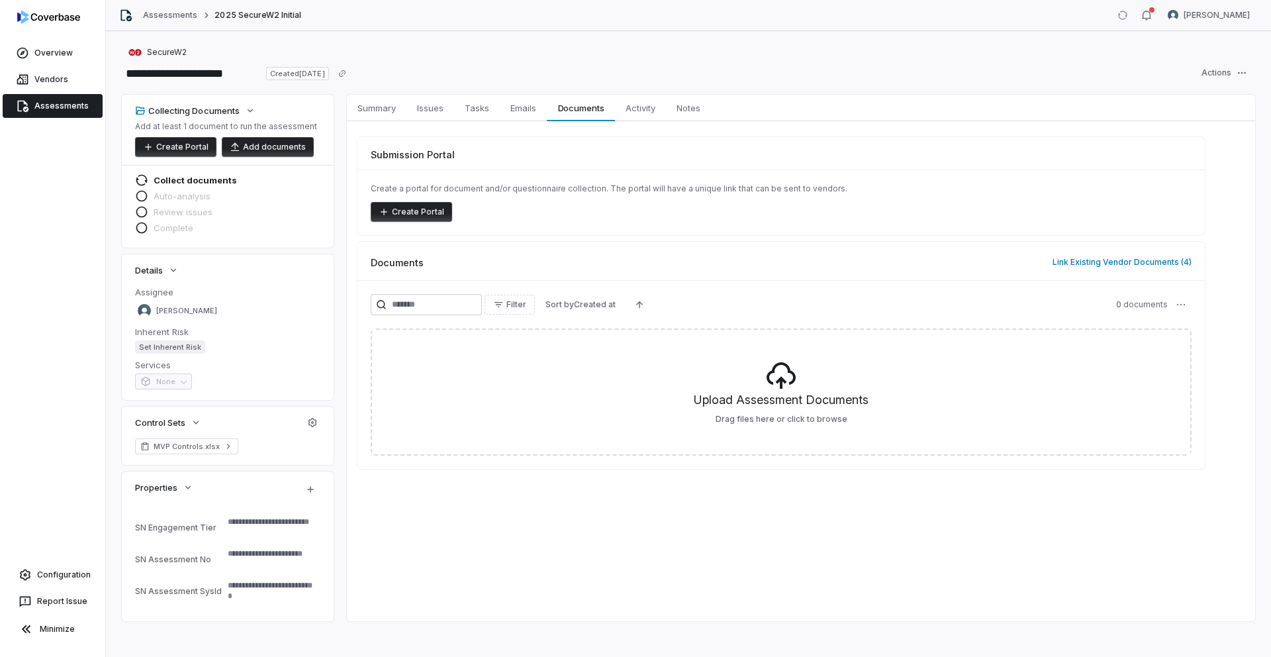
type textarea "*"
click at [375, 110] on span "Summary" at bounding box center [376, 107] width 49 height 17
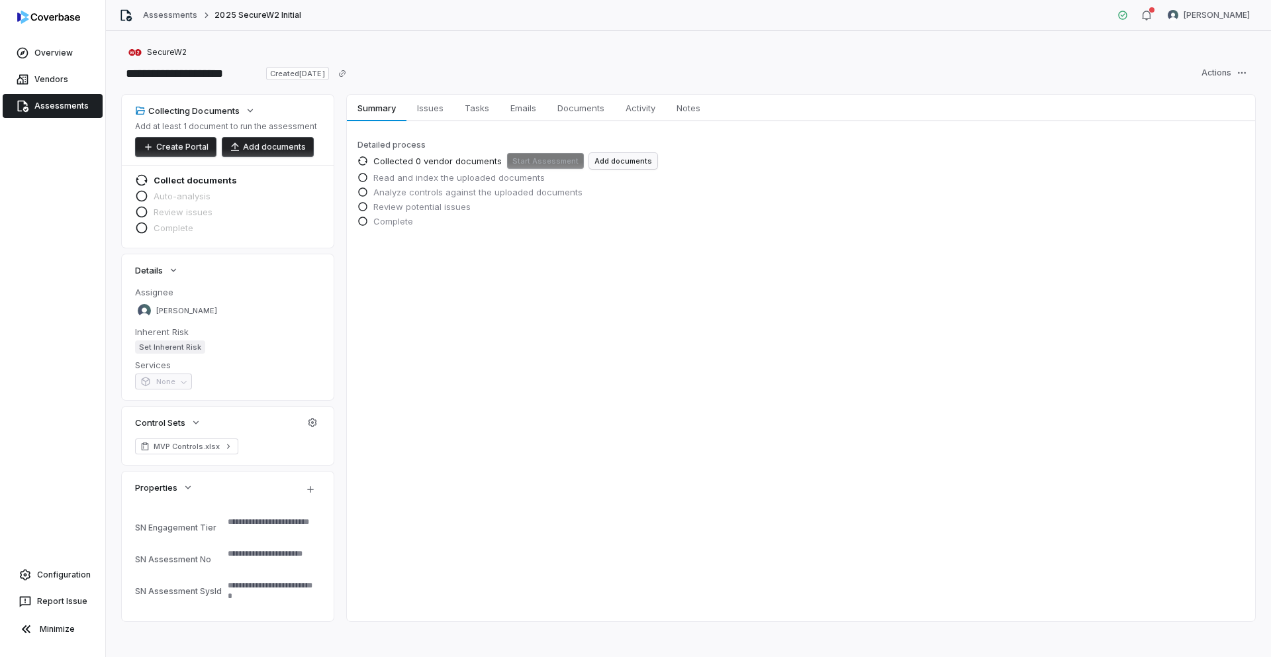
click at [594, 162] on button "Add documents" at bounding box center [623, 161] width 68 height 16
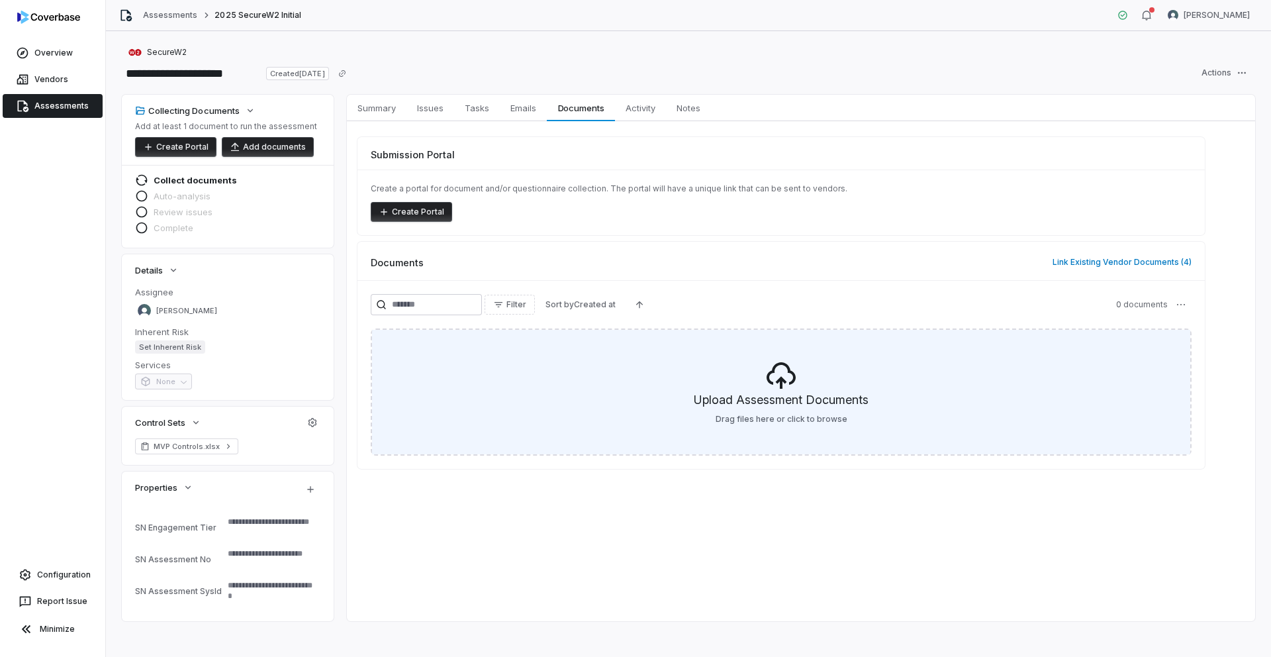
click at [786, 381] on icon at bounding box center [781, 375] width 32 height 32
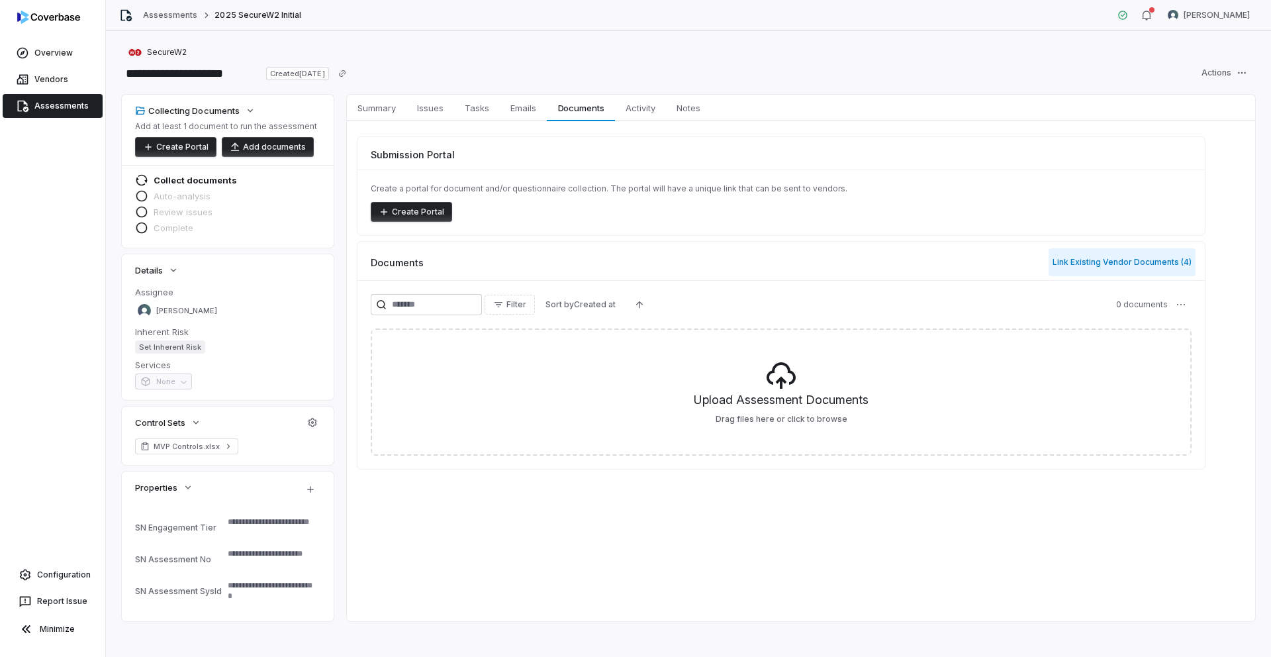
click at [1099, 259] on button "Link Existing Vendor Documents ( 4 )" at bounding box center [1122, 262] width 147 height 28
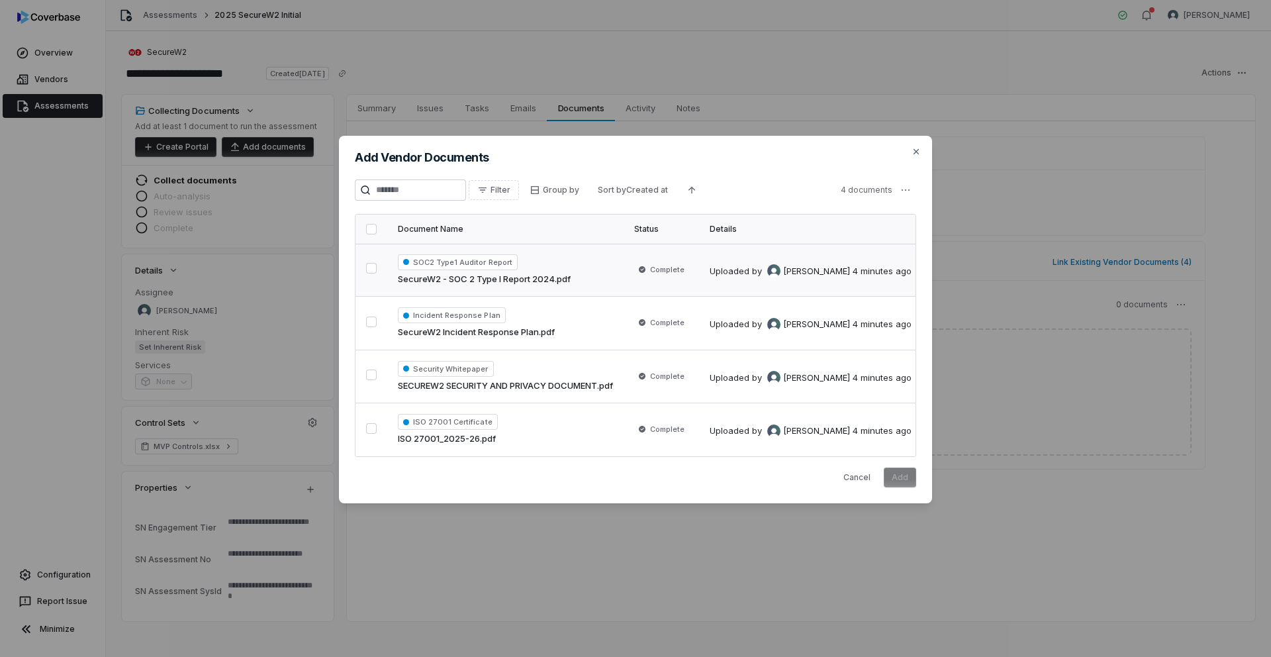
click at [367, 266] on button "button" at bounding box center [371, 268] width 11 height 11
click at [370, 316] on button "button" at bounding box center [371, 321] width 11 height 11
click at [373, 370] on button "button" at bounding box center [371, 374] width 11 height 11
click at [370, 429] on button "button" at bounding box center [371, 428] width 11 height 11
click at [455, 193] on input "search" at bounding box center [410, 189] width 111 height 21
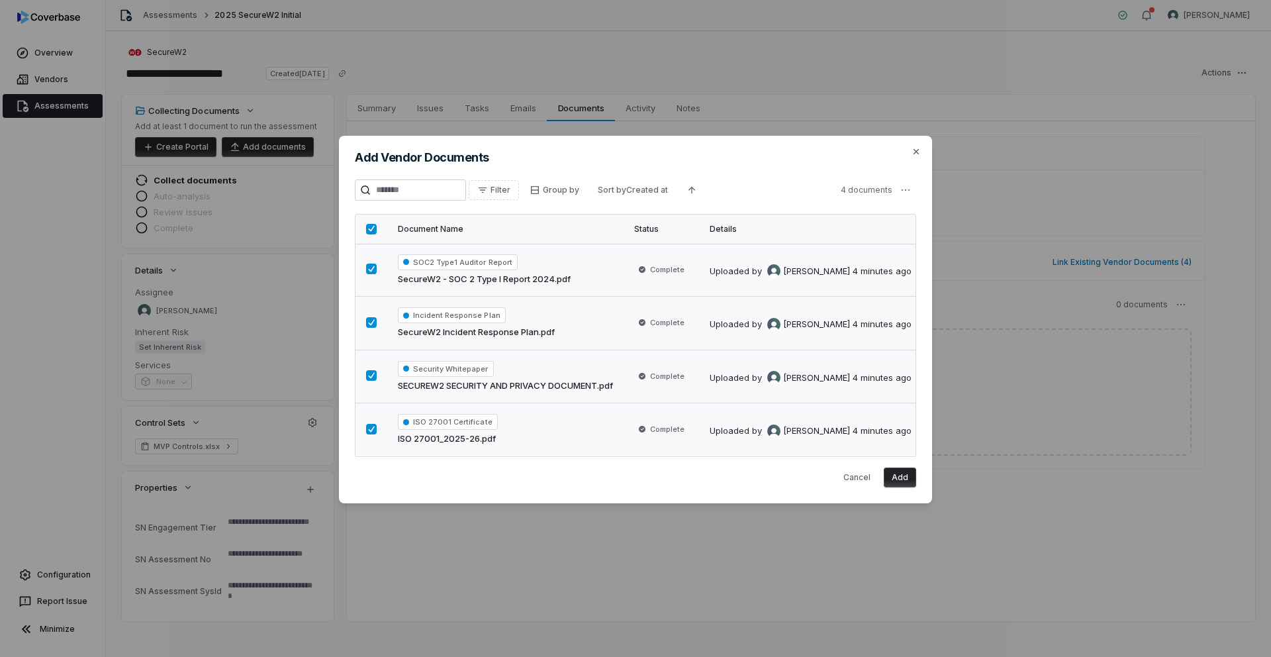
click at [893, 481] on button "Add" at bounding box center [900, 477] width 32 height 20
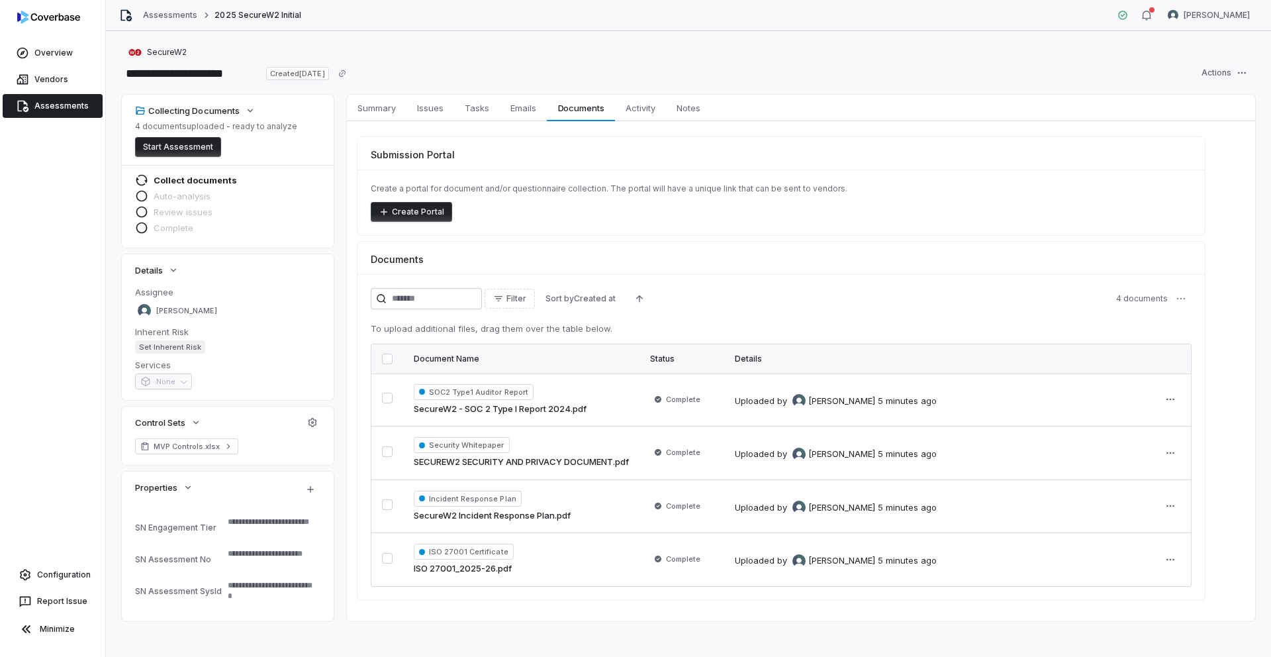
scroll to position [7, 0]
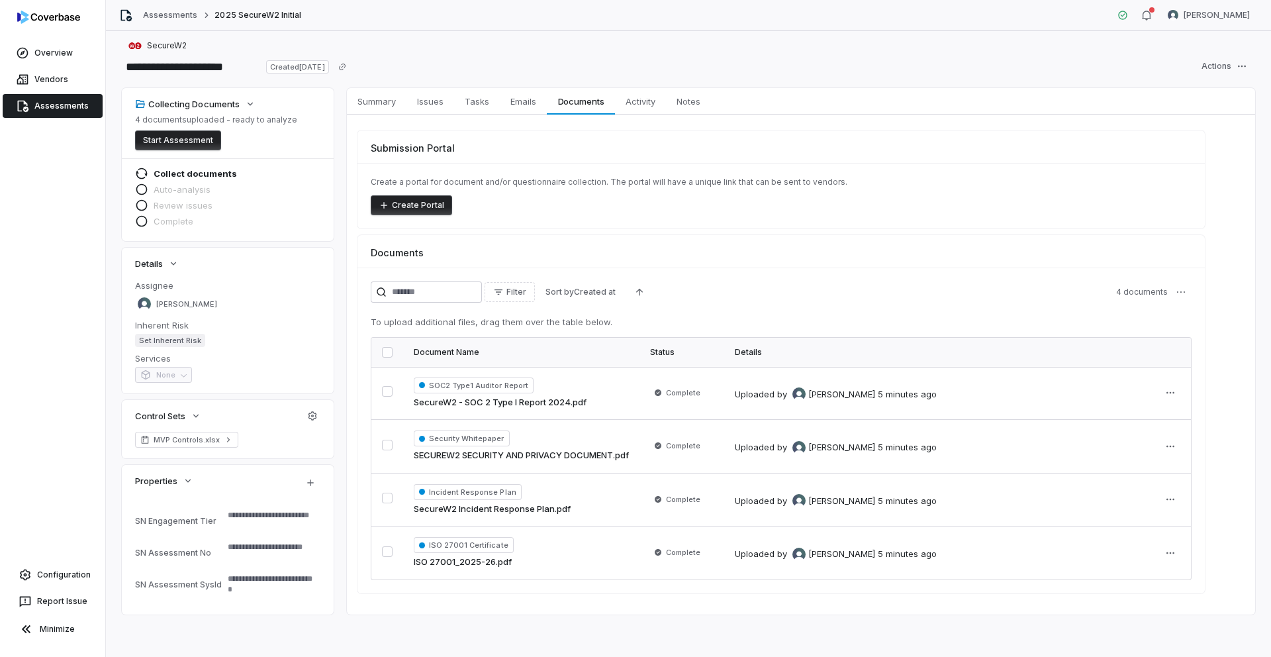
click at [194, 142] on button "Start Assessment" at bounding box center [178, 140] width 86 height 20
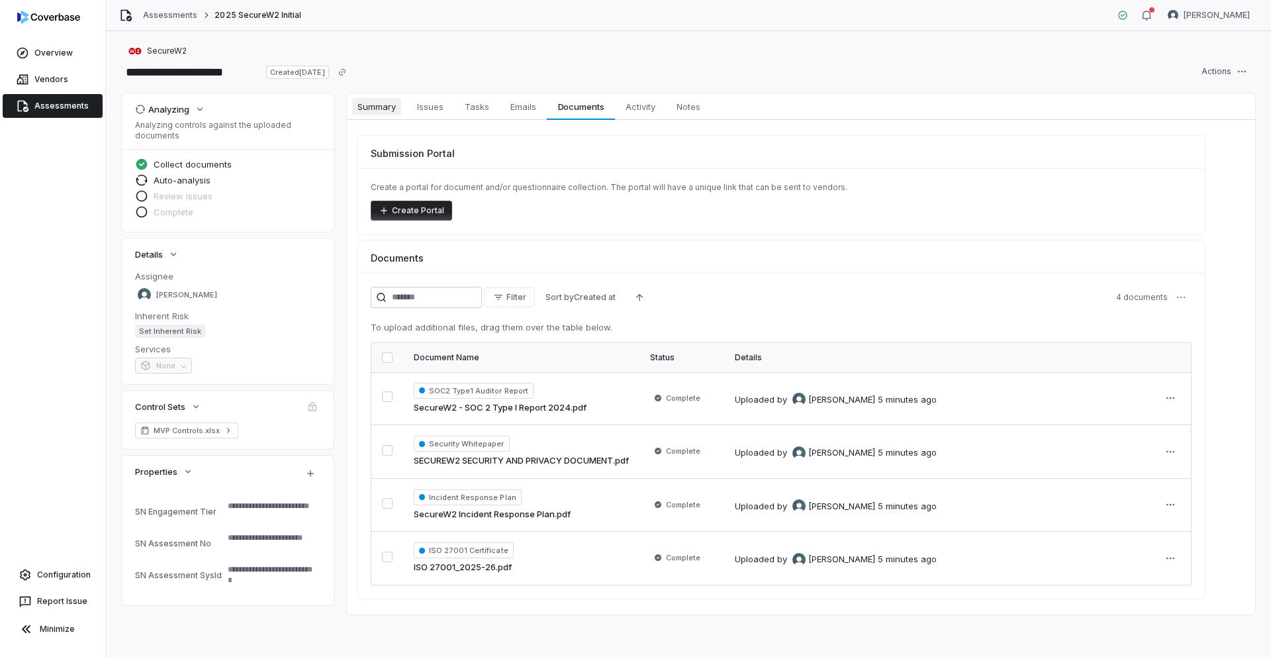
click at [380, 106] on span "Summary" at bounding box center [376, 106] width 49 height 17
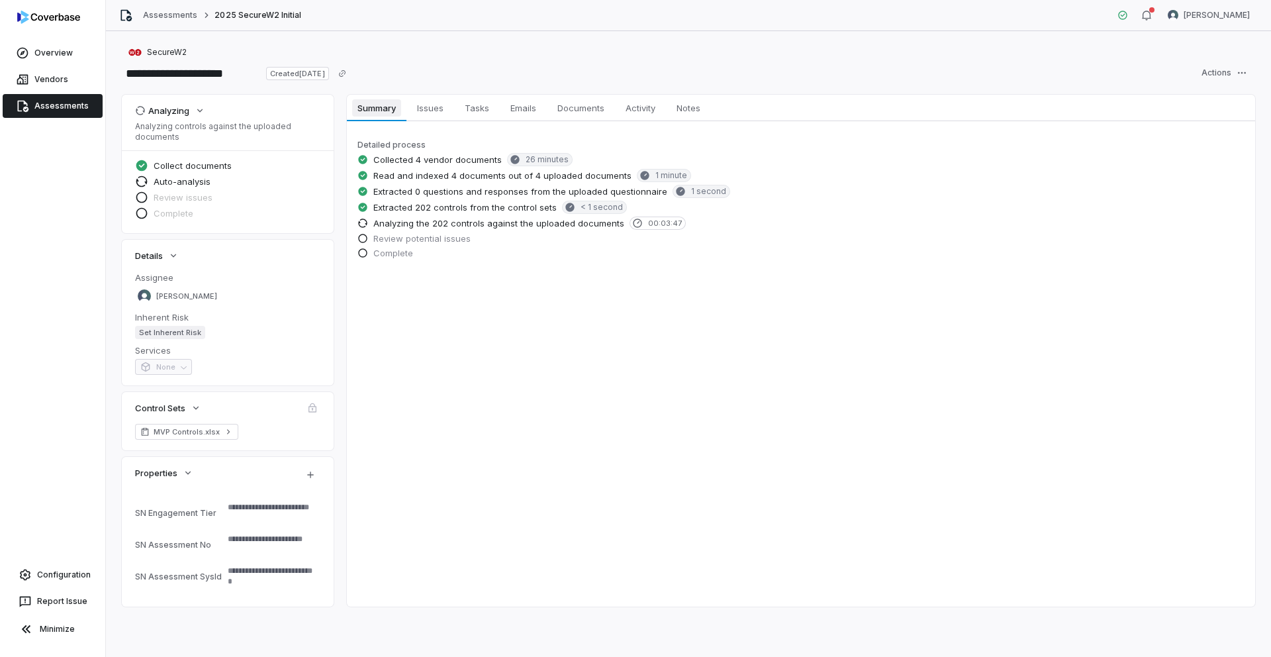
type textarea "*"
click at [70, 102] on link "Assessments" at bounding box center [53, 106] width 100 height 24
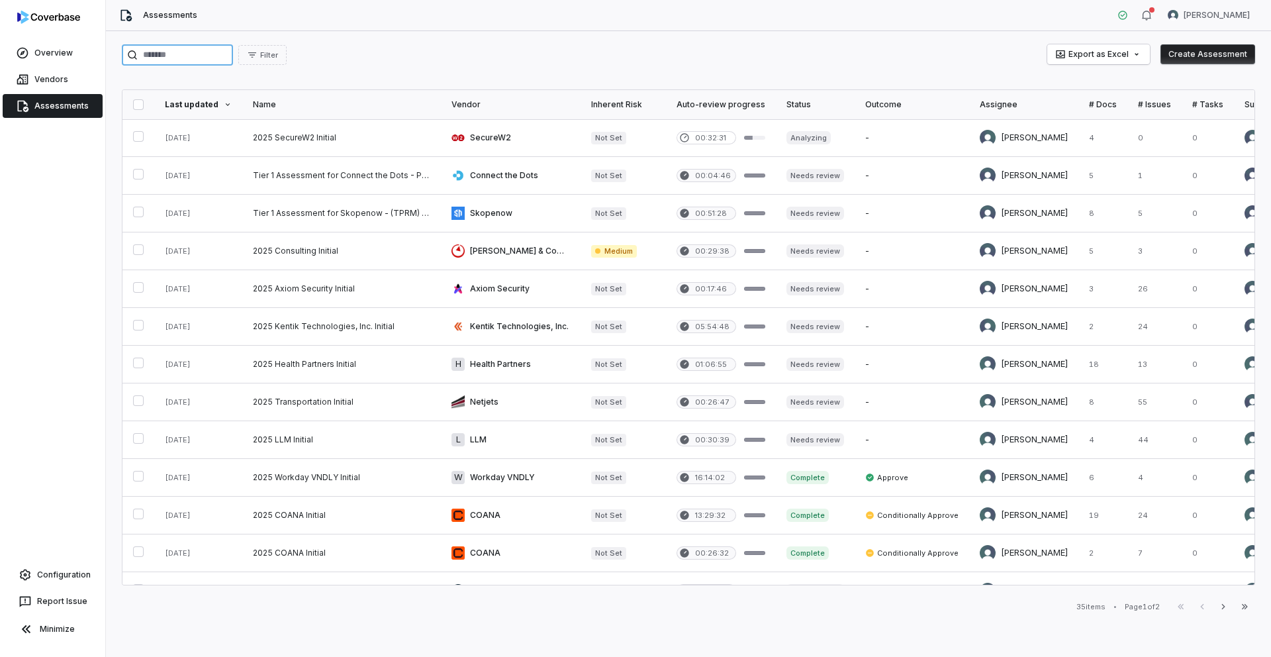
click at [197, 58] on input "search" at bounding box center [177, 54] width 111 height 21
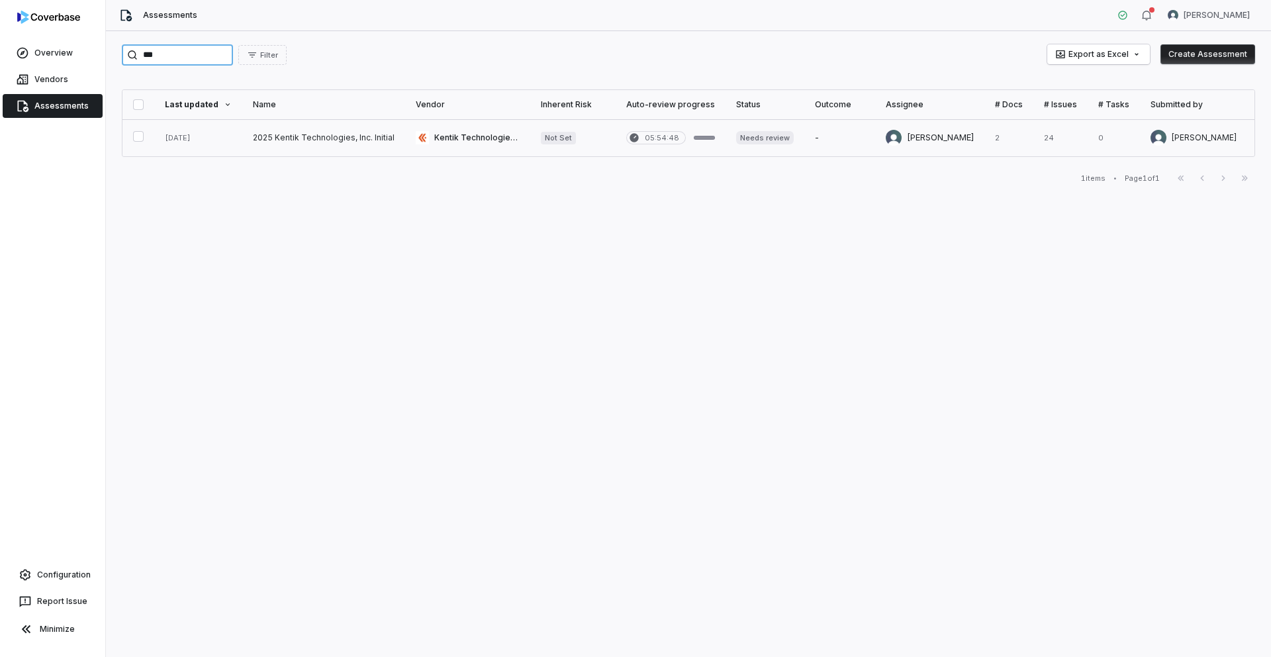
type input "***"
click at [344, 137] on link at bounding box center [323, 137] width 163 height 37
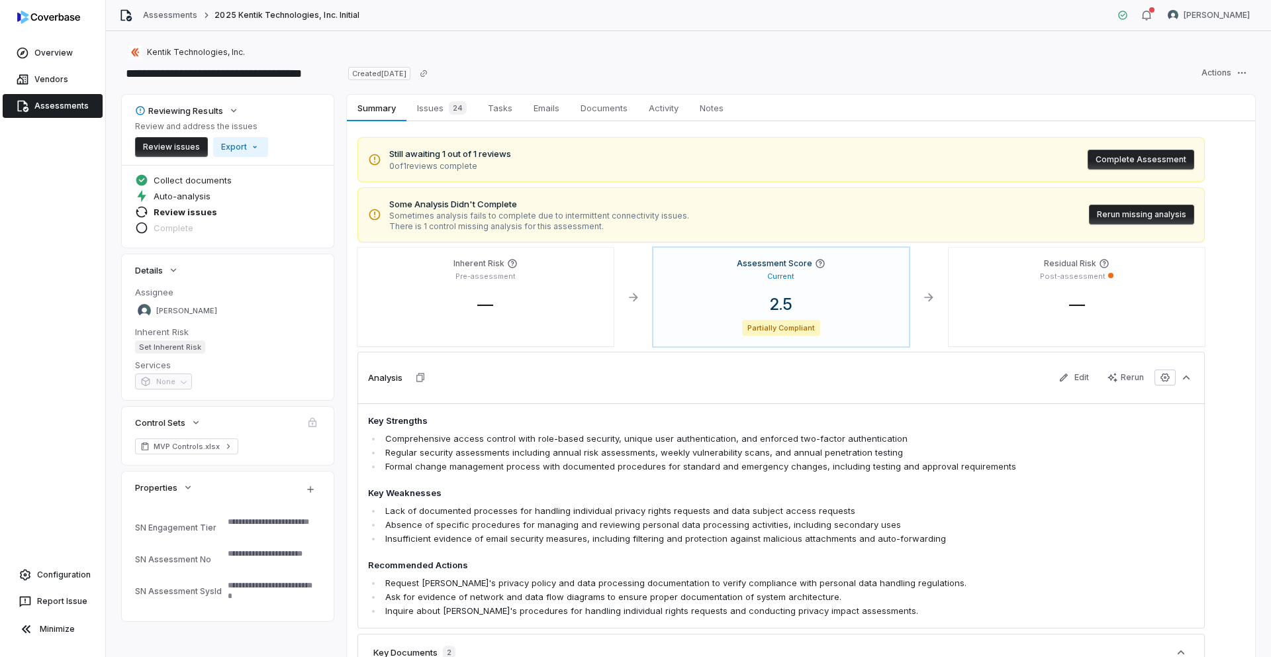
type textarea "*"
click at [1244, 72] on html "**********" at bounding box center [635, 328] width 1271 height 657
click at [1194, 207] on div "Delete" at bounding box center [1211, 208] width 95 height 21
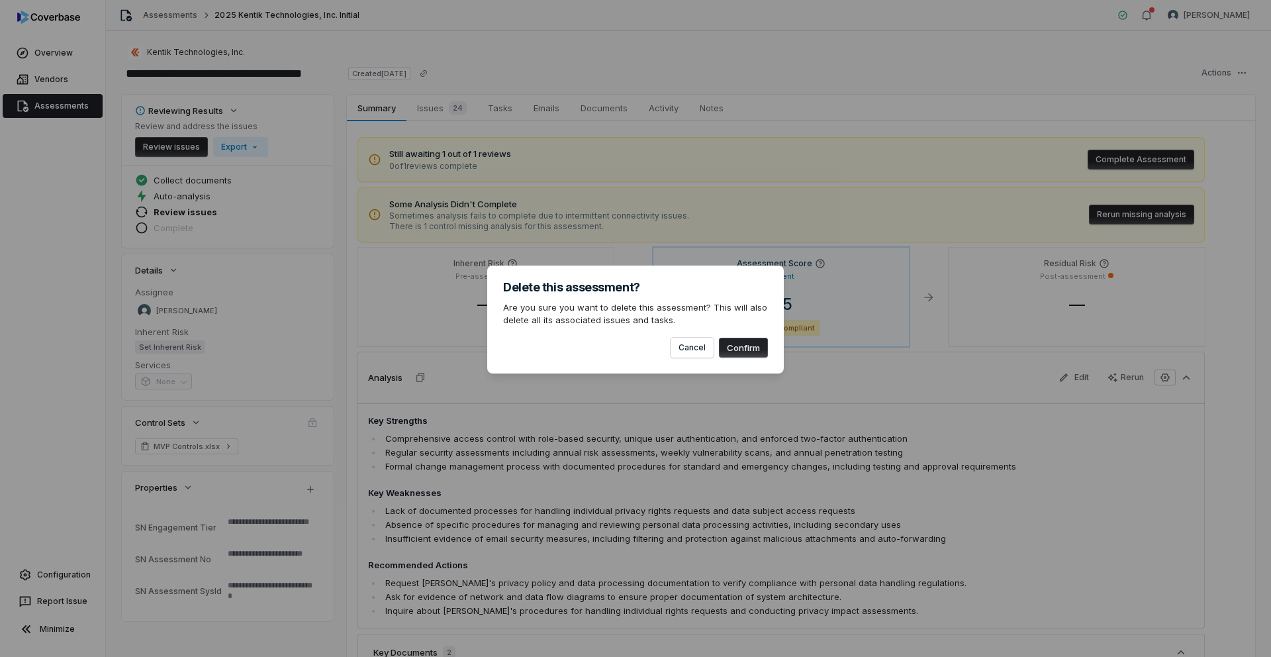
click at [734, 342] on button "Confirm" at bounding box center [743, 348] width 49 height 20
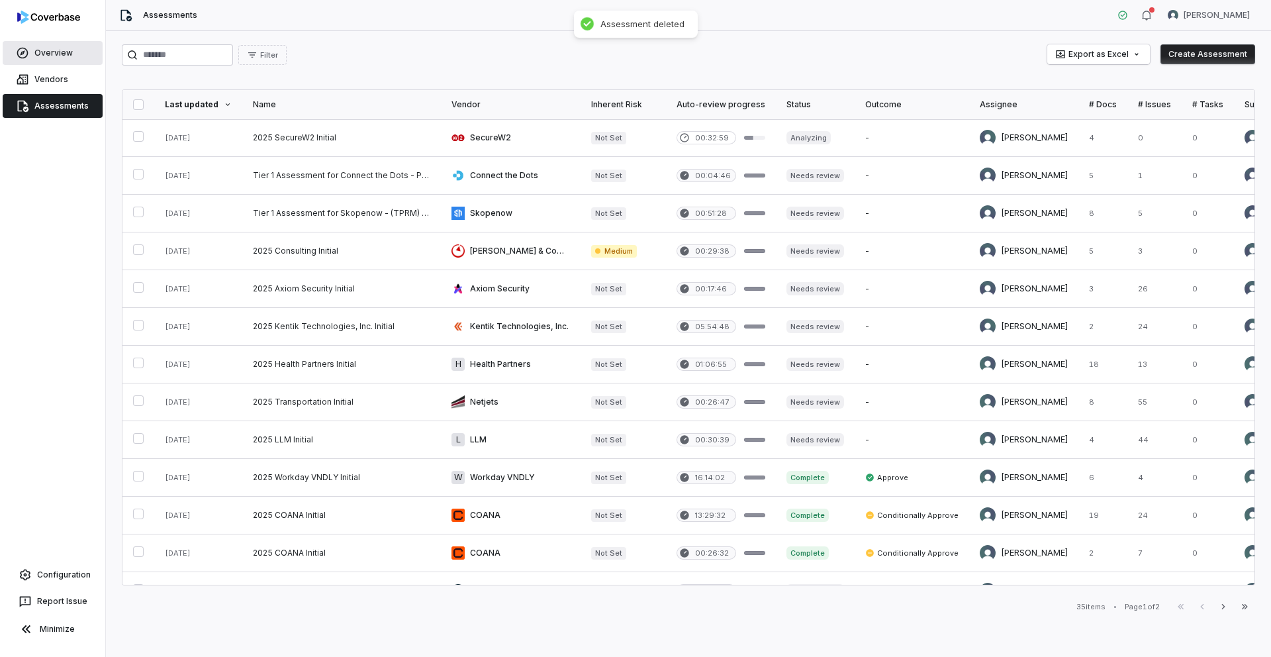
click at [68, 55] on link "Overview" at bounding box center [53, 53] width 100 height 24
